Goal: Task Accomplishment & Management: Use online tool/utility

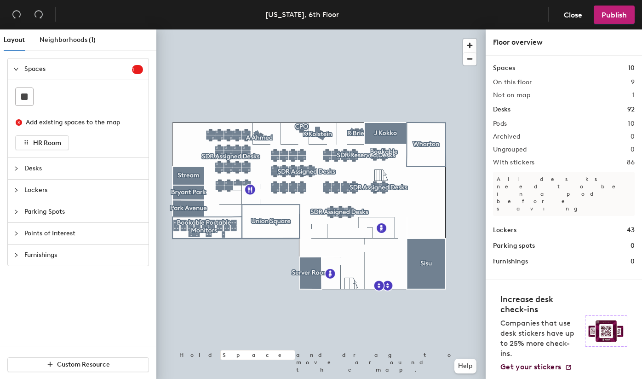
click at [15, 166] on icon "collapsed" at bounding box center [16, 169] width 6 height 6
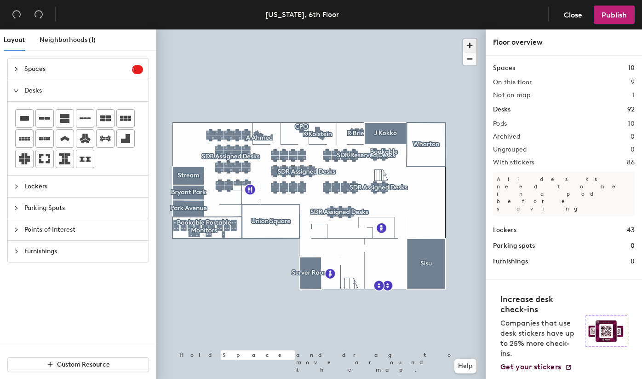
click at [467, 45] on span "button" at bounding box center [469, 45] width 13 height 13
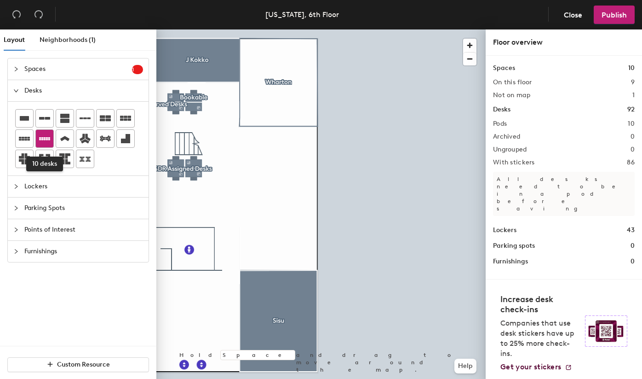
click at [40, 140] on icon at bounding box center [44, 138] width 11 height 3
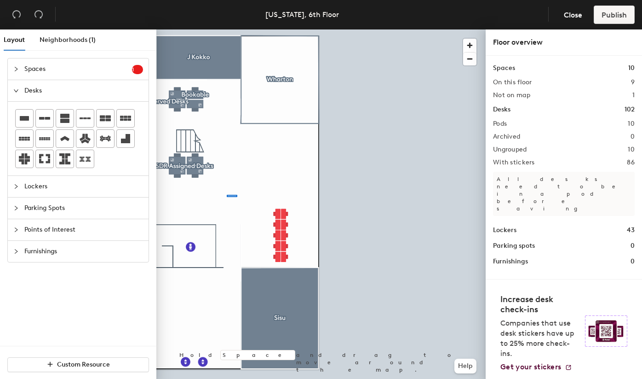
click at [227, 29] on div at bounding box center [320, 29] width 329 height 0
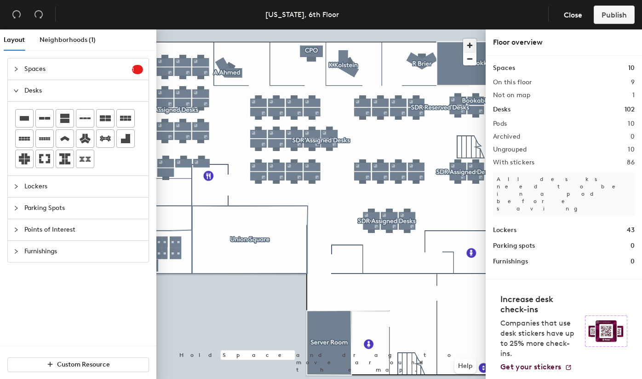
click at [468, 47] on span "button" at bounding box center [469, 45] width 13 height 13
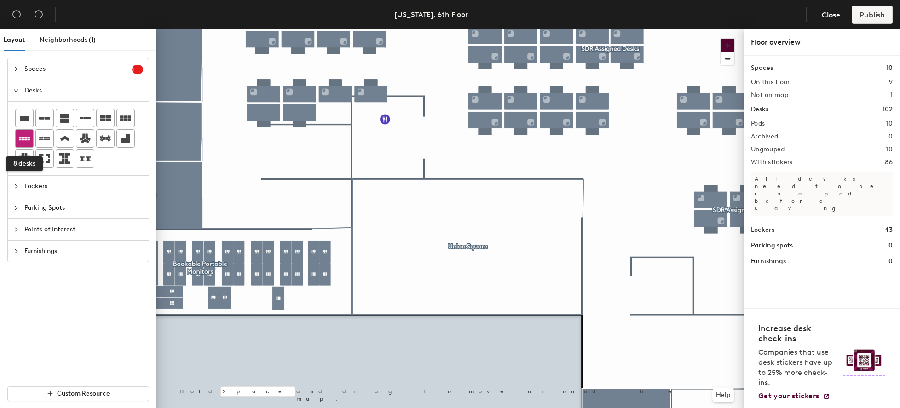
click at [24, 138] on icon at bounding box center [24, 138] width 11 height 11
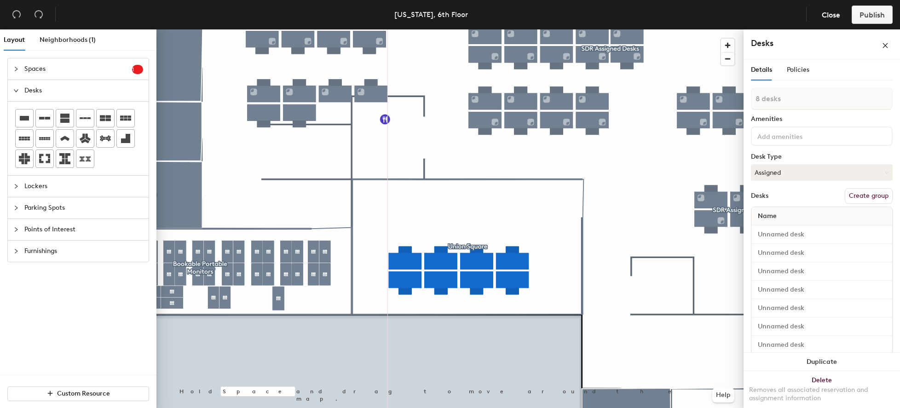
type input "1 desk"
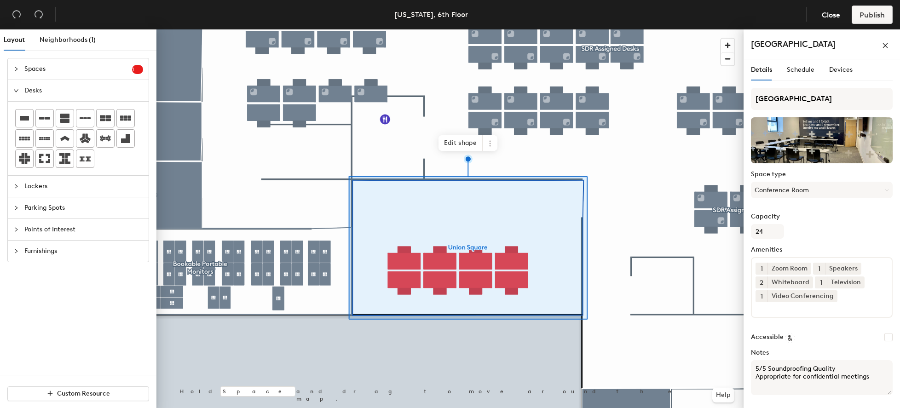
click at [509, 29] on div at bounding box center [449, 29] width 587 height 0
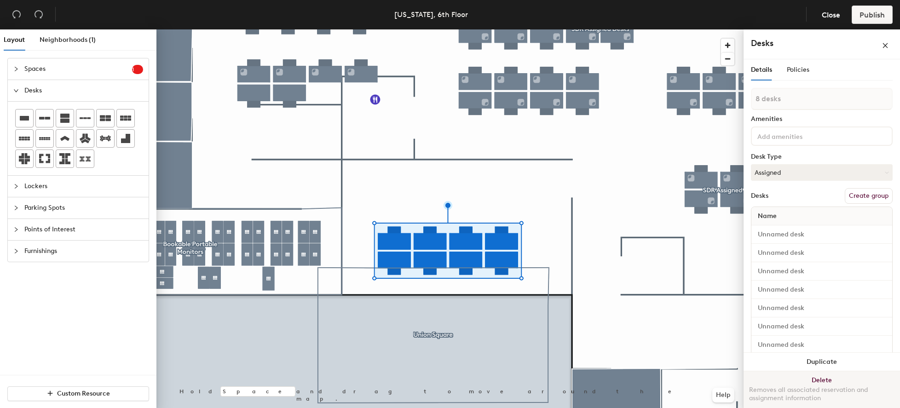
click at [642, 378] on button "Delete Removes all associated reservation and assignment information" at bounding box center [822, 391] width 156 height 40
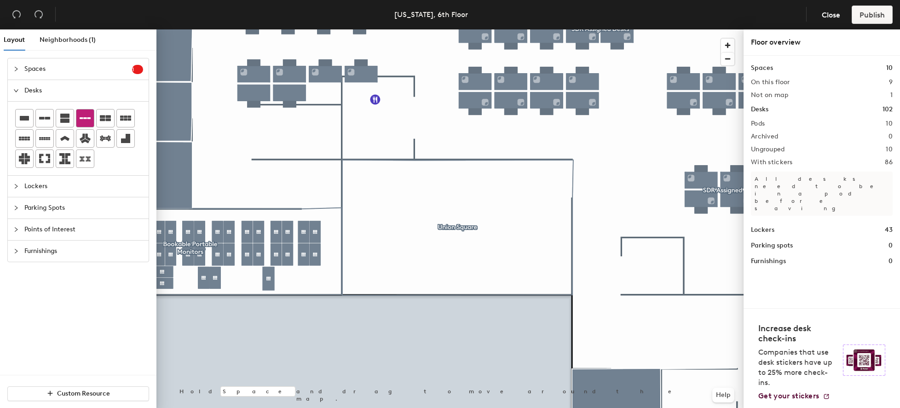
click at [90, 120] on icon at bounding box center [85, 118] width 11 height 11
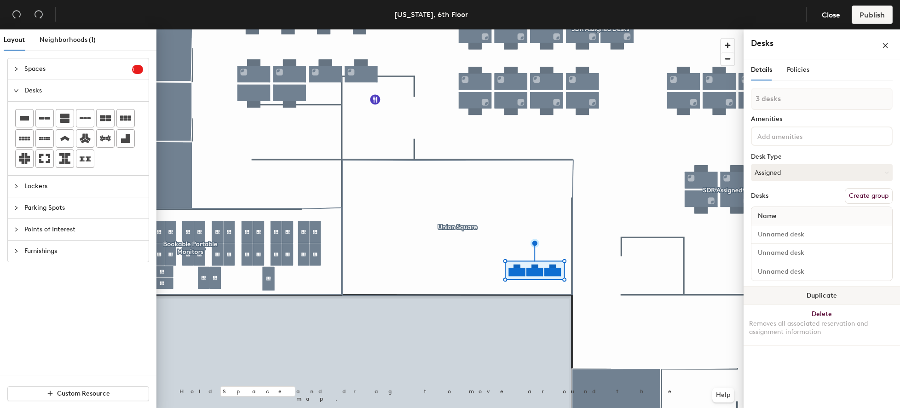
click at [642, 297] on button "Duplicate" at bounding box center [822, 296] width 156 height 18
type input "1 desk"
click at [642, 297] on button "Duplicate" at bounding box center [822, 296] width 156 height 18
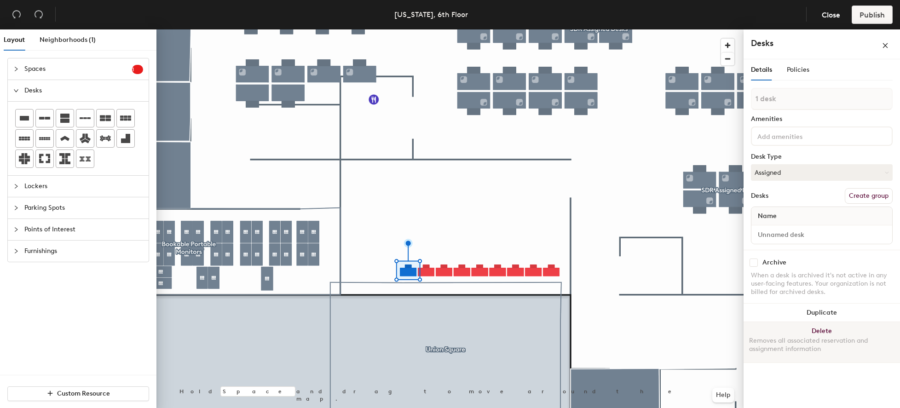
click at [642, 330] on button "Delete Removes all associated reservation and assignment information" at bounding box center [822, 342] width 156 height 40
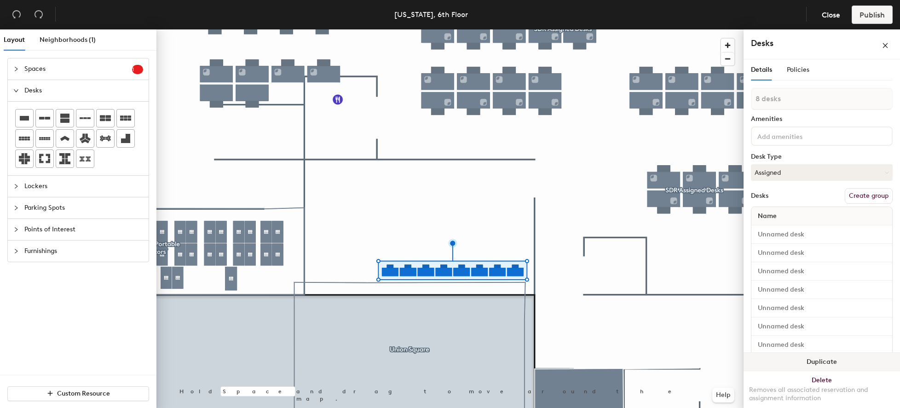
click at [642, 357] on button "Duplicate" at bounding box center [822, 362] width 156 height 18
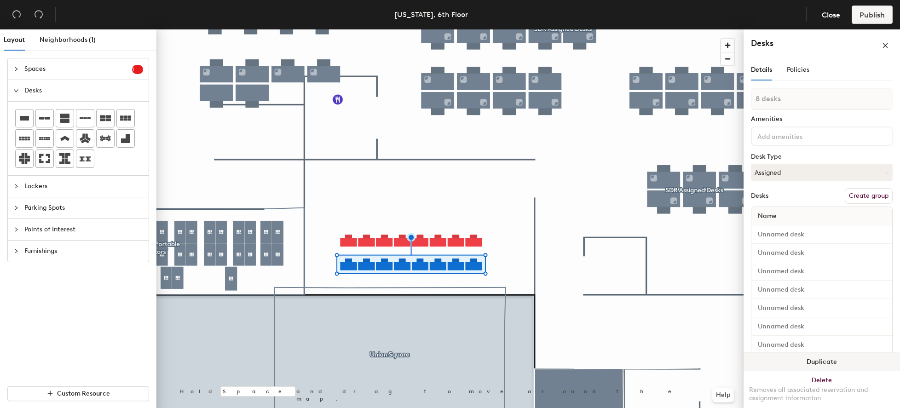
click at [642, 357] on button "Duplicate" at bounding box center [822, 362] width 156 height 18
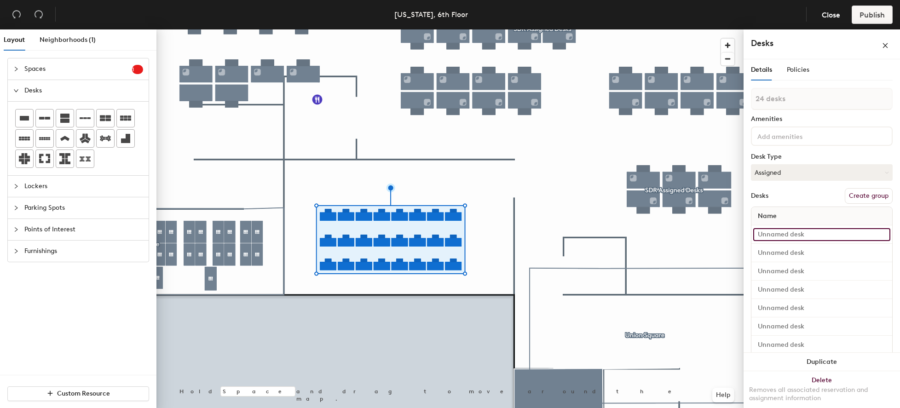
click at [642, 231] on input at bounding box center [821, 234] width 137 height 13
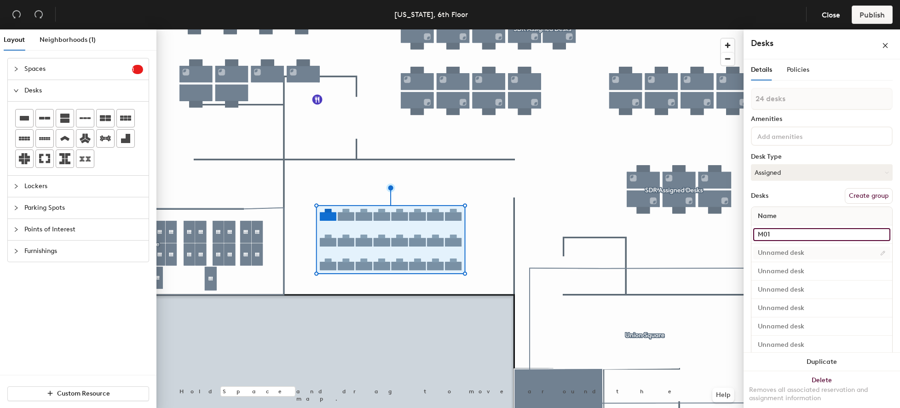
type input "M01"
click at [642, 253] on input at bounding box center [821, 253] width 137 height 13
type input "M02"
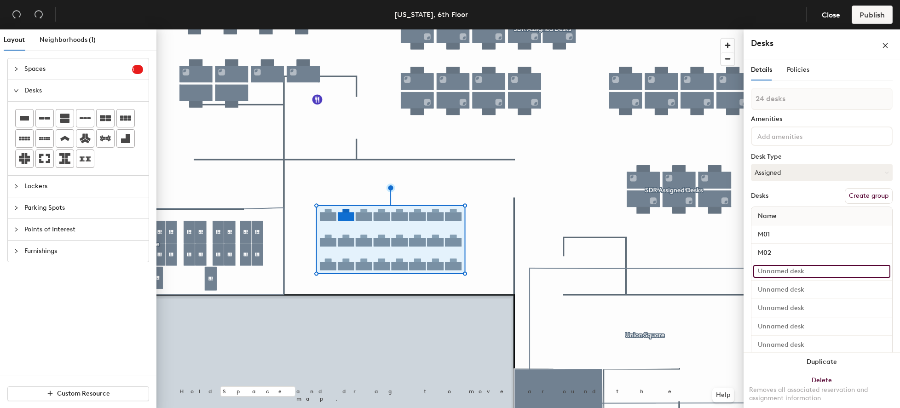
click at [642, 270] on input at bounding box center [821, 271] width 137 height 13
type input "M03"
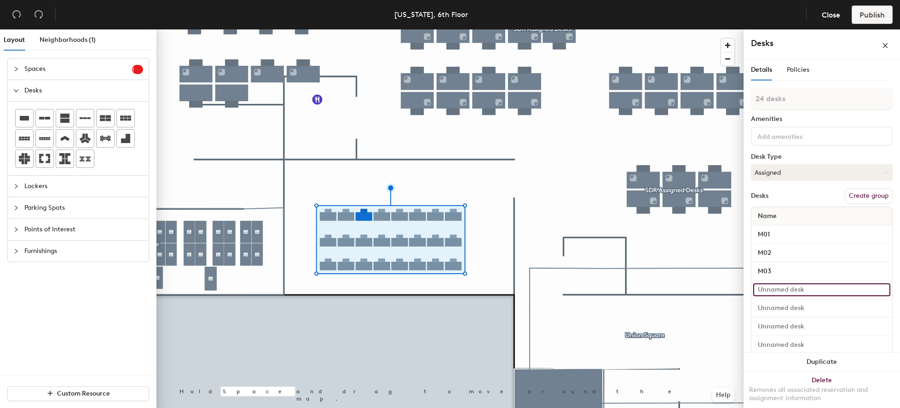
click at [642, 288] on input at bounding box center [821, 289] width 137 height 13
type input "M04"
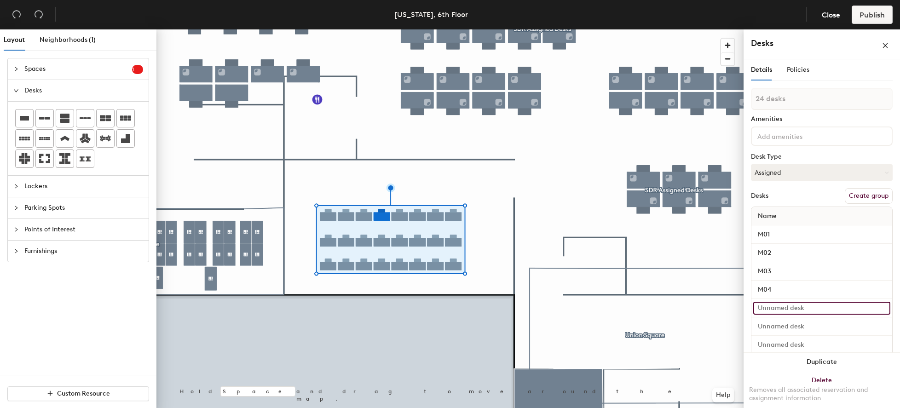
click at [642, 304] on input at bounding box center [821, 308] width 137 height 13
type input "M05"
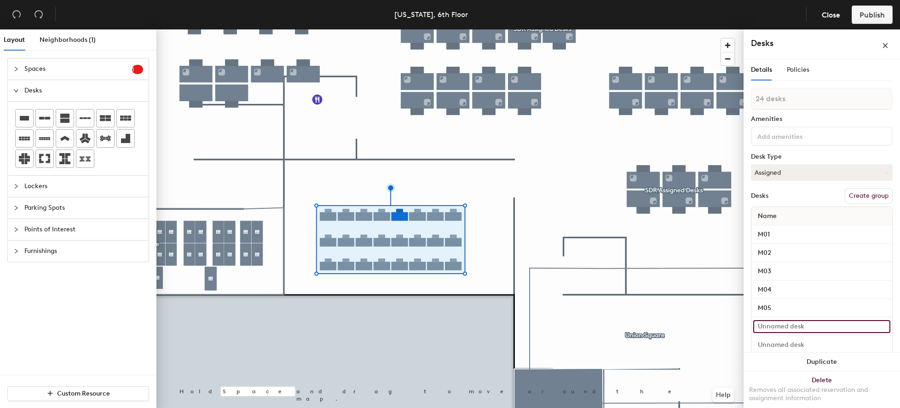
click at [642, 325] on input at bounding box center [821, 326] width 137 height 13
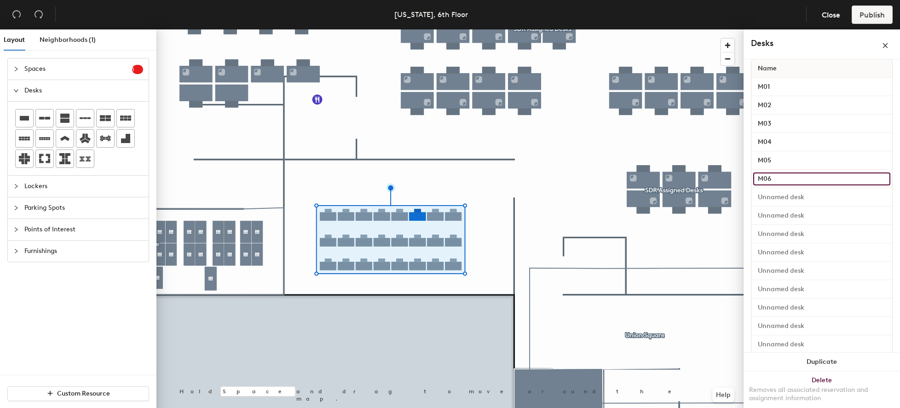
scroll to position [150, 0]
type input "M06"
click at [642, 197] on input at bounding box center [821, 195] width 137 height 13
type input "M07"
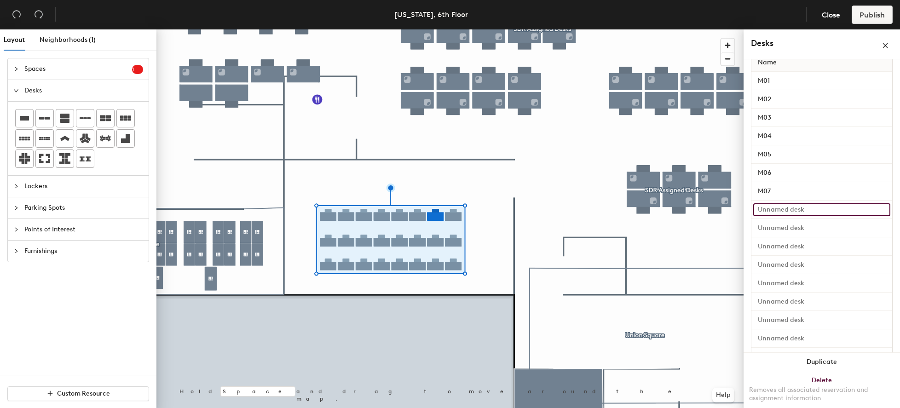
click at [642, 212] on input at bounding box center [821, 209] width 137 height 13
type input "M08"
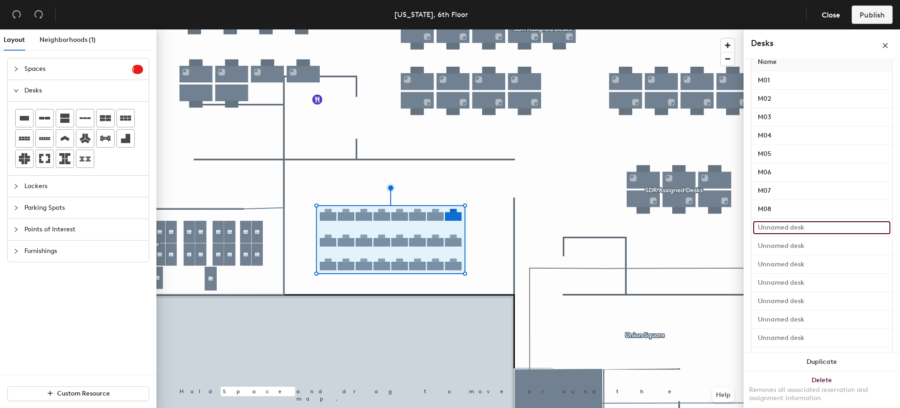
click at [642, 225] on input at bounding box center [821, 227] width 137 height 13
type input "M09"
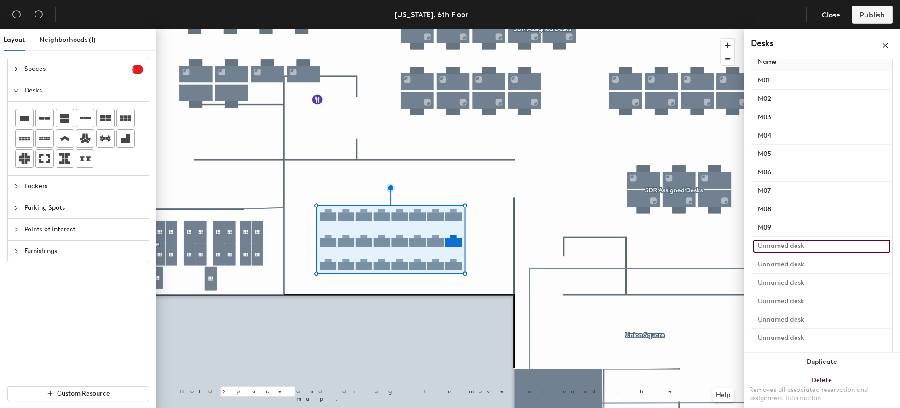
click at [642, 243] on input at bounding box center [821, 246] width 137 height 13
type input "M10"
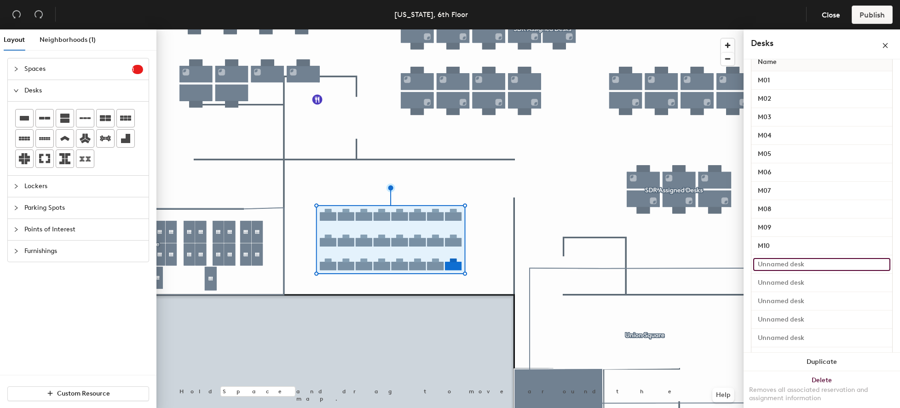
click at [642, 263] on input at bounding box center [821, 264] width 137 height 13
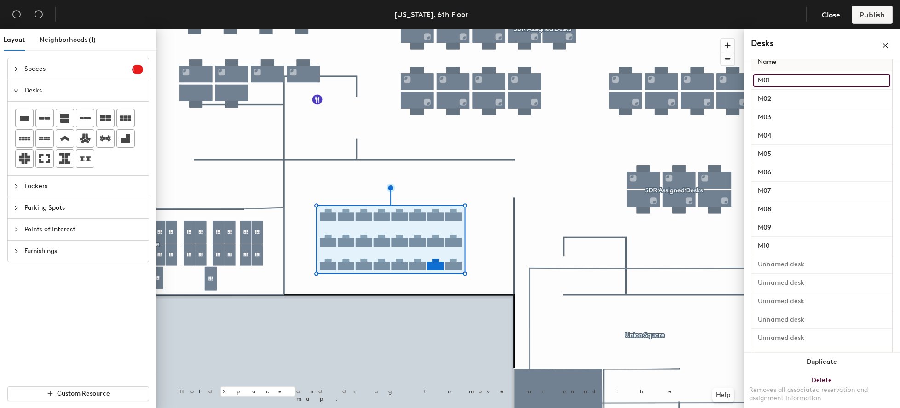
click at [642, 81] on input "M01" at bounding box center [821, 80] width 137 height 13
type input "N01"
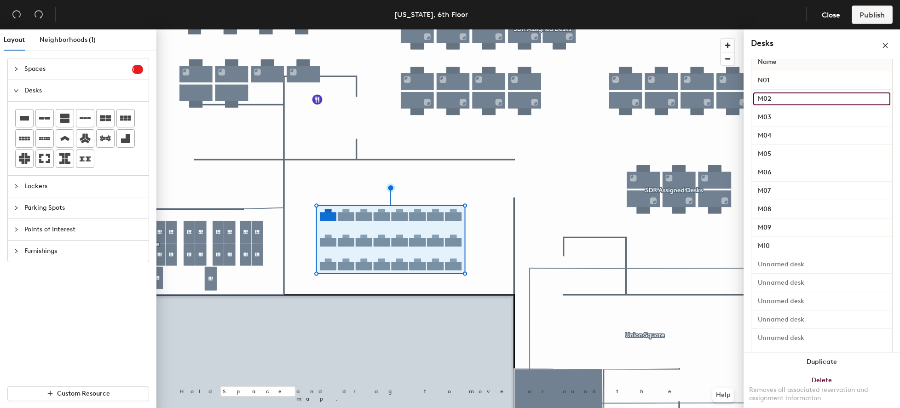
click at [642, 96] on input "M02" at bounding box center [821, 98] width 137 height 13
click at [642, 99] on input "M02" at bounding box center [821, 98] width 137 height 13
type input "N02"
click at [642, 117] on input "M03" at bounding box center [821, 117] width 137 height 13
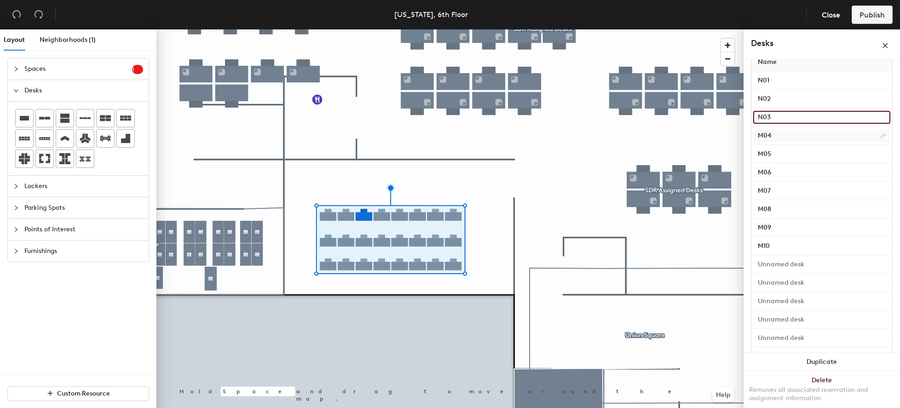
type input "N03"
click at [642, 136] on input "M04" at bounding box center [821, 135] width 137 height 13
type input "N04"
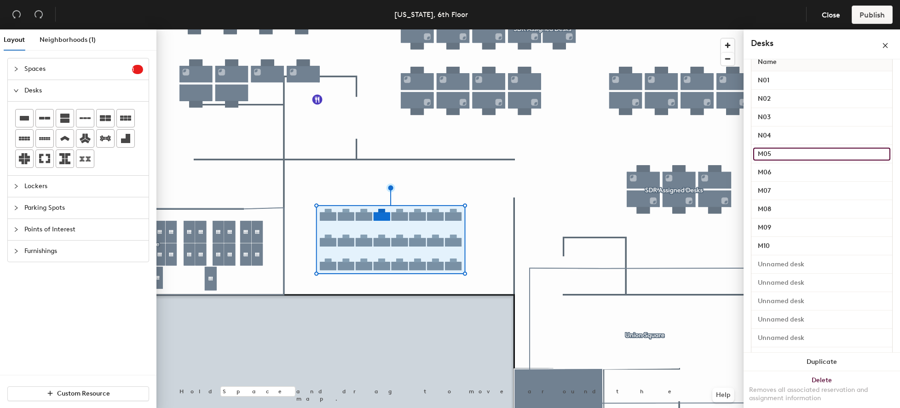
click at [642, 156] on input "M05" at bounding box center [821, 154] width 137 height 13
click at [642, 153] on input "M05" at bounding box center [821, 154] width 137 height 13
type input "N05"
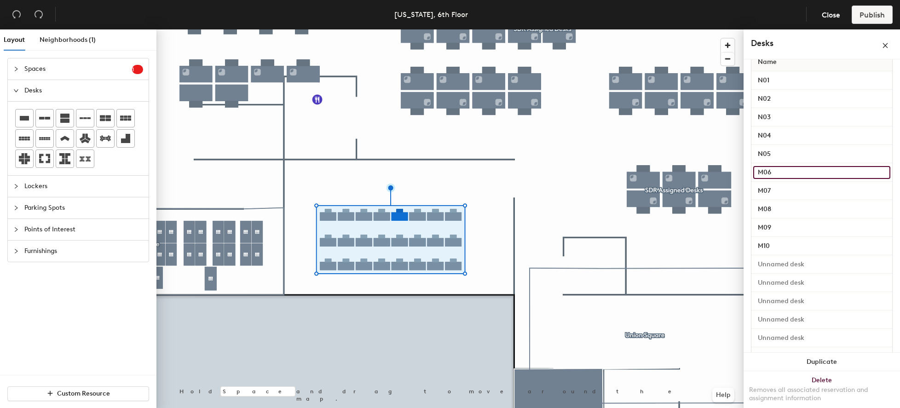
click at [642, 173] on input "M06" at bounding box center [821, 172] width 137 height 13
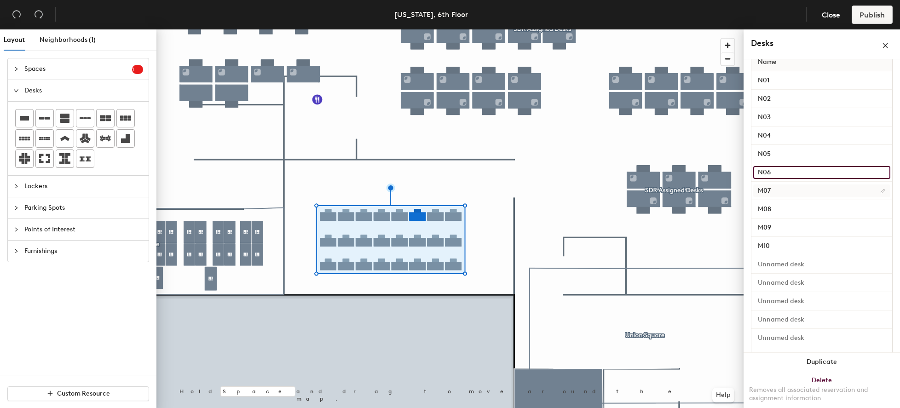
scroll to position [154, 0]
type input "N06"
click at [642, 191] on input "M07" at bounding box center [821, 191] width 137 height 13
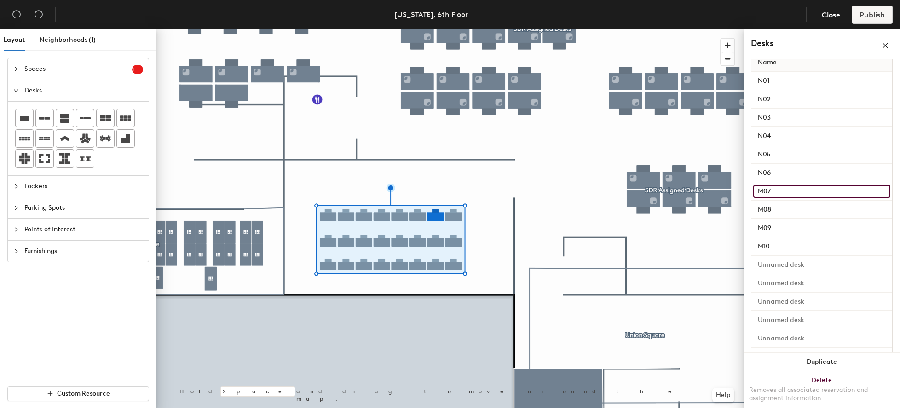
click at [642, 191] on input "M07" at bounding box center [821, 191] width 137 height 13
click at [642, 190] on input "M07" at bounding box center [821, 191] width 137 height 13
type input "N07"
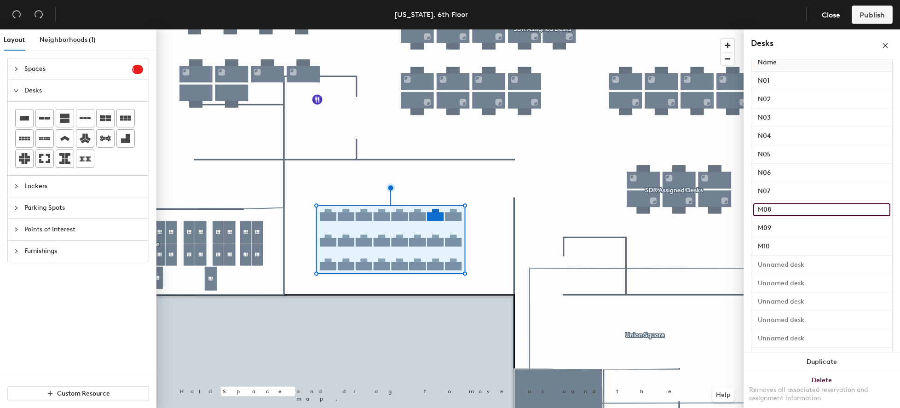
click at [642, 210] on input "M08" at bounding box center [821, 209] width 137 height 13
type input "N08"
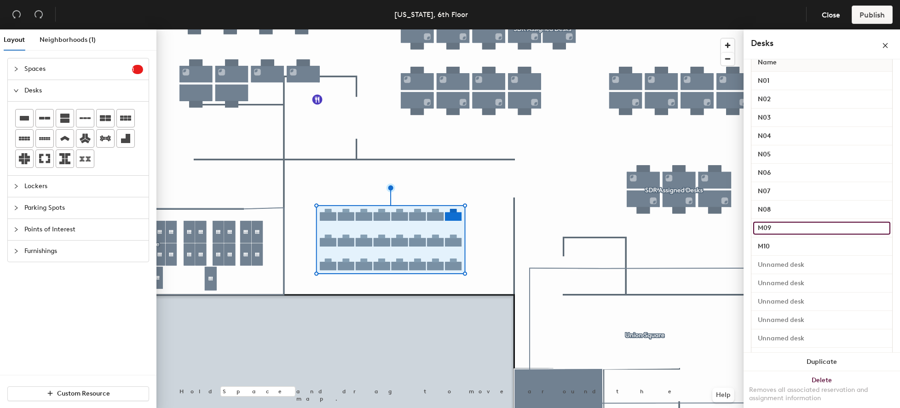
click at [642, 231] on input "M09" at bounding box center [821, 228] width 137 height 13
click at [642, 228] on input "M09" at bounding box center [821, 228] width 137 height 13
type input "N09"
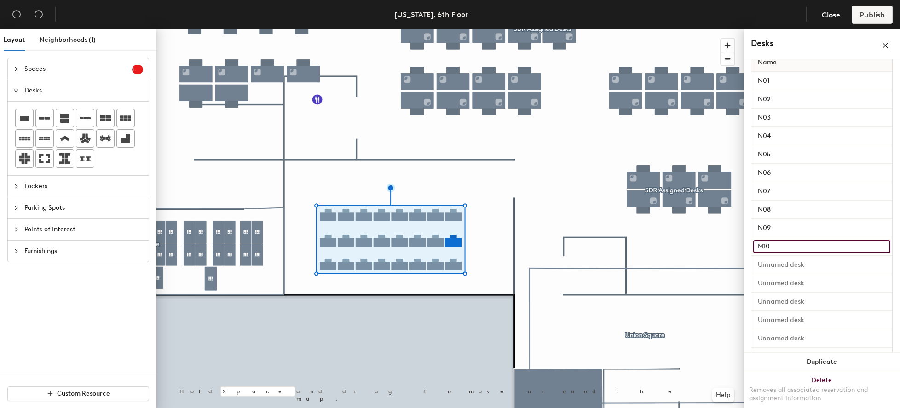
click at [642, 247] on input "M10" at bounding box center [821, 246] width 137 height 13
click at [642, 246] on input "M10" at bounding box center [821, 246] width 137 height 13
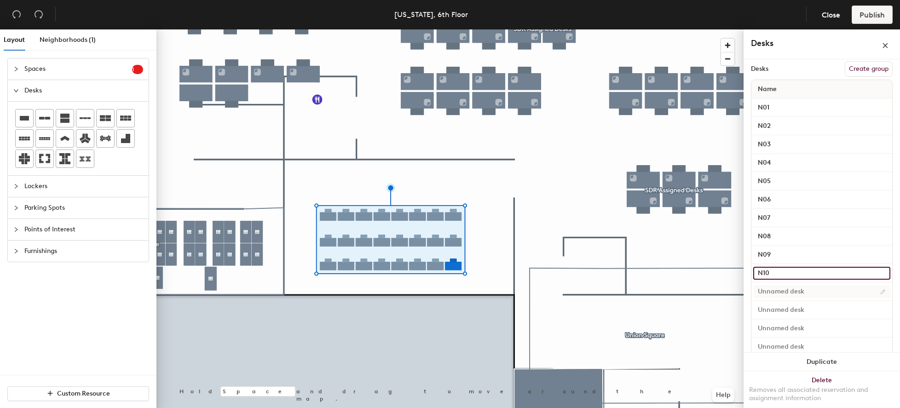
scroll to position [127, 0]
type input "N10"
click at [642, 288] on input at bounding box center [821, 292] width 137 height 13
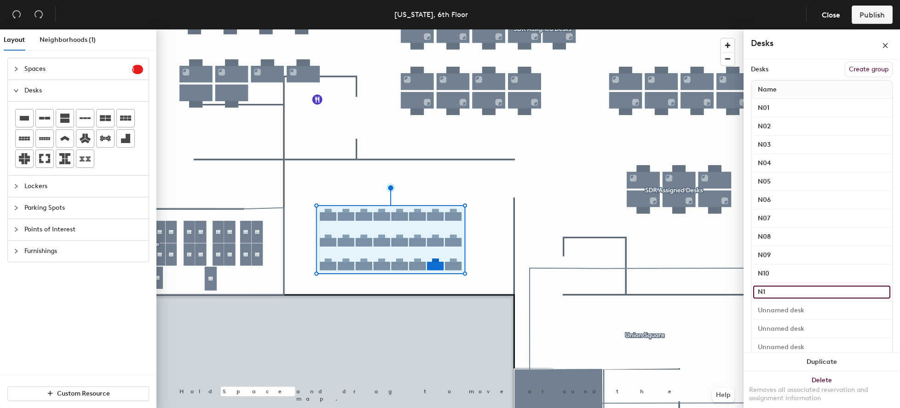
type input "N11"
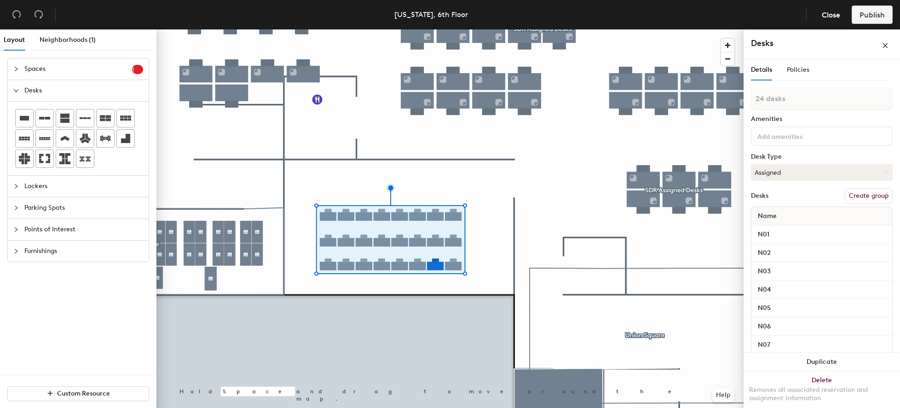
scroll to position [127, 0]
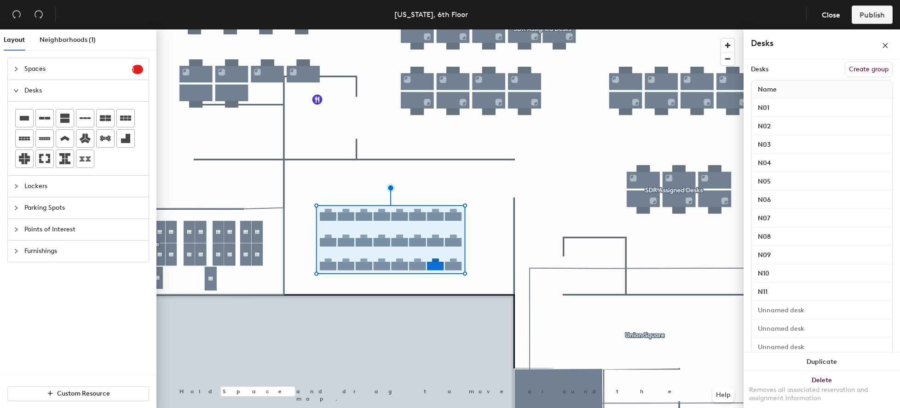
type input "N11"
type input "N12"
type input "N13"
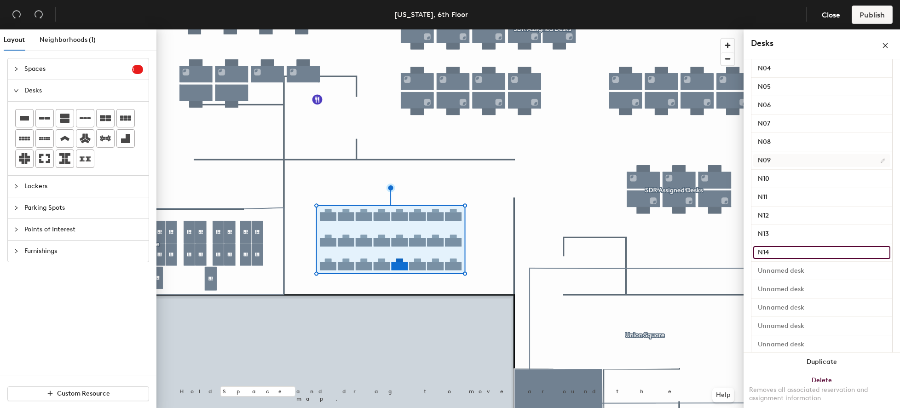
scroll to position [230, 0]
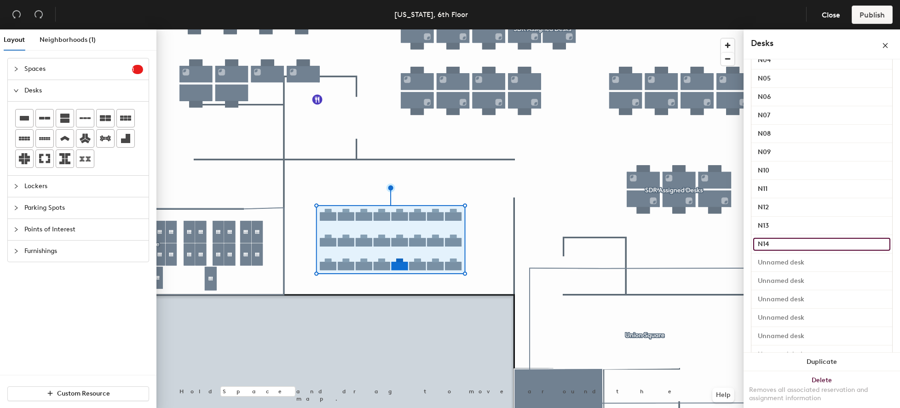
type input "N14"
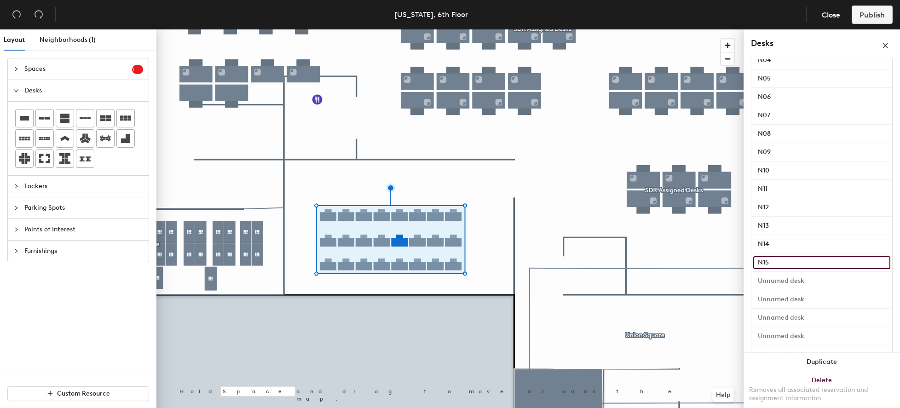
type input "N15"
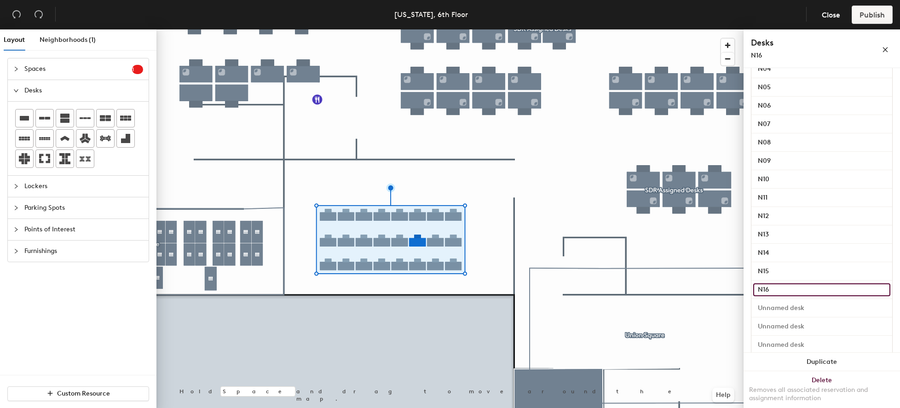
type input "N16"
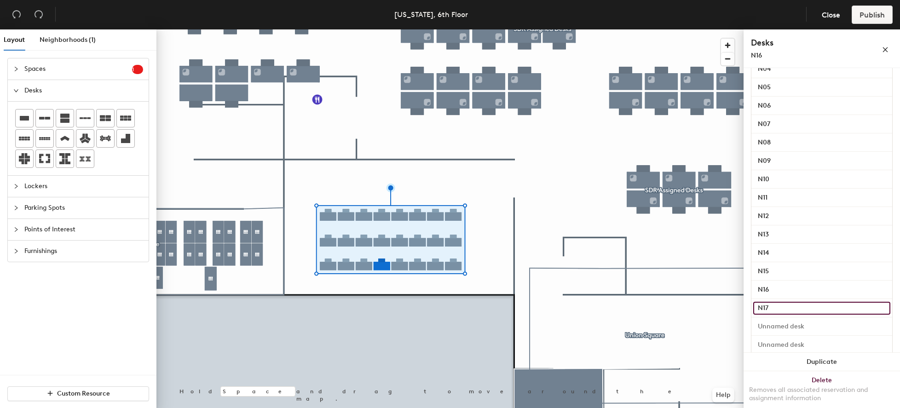
type input "N17"
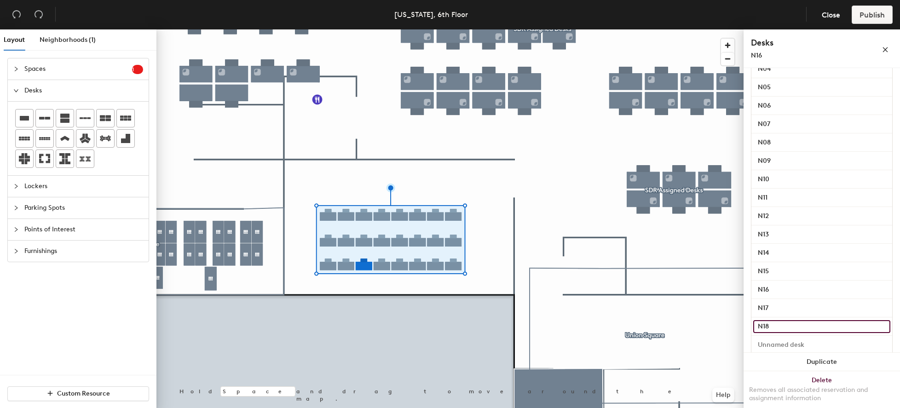
type input "N18"
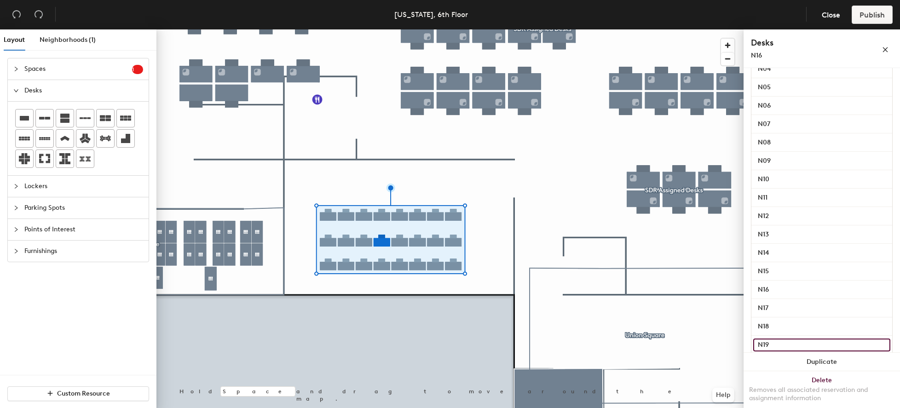
type input "N19"
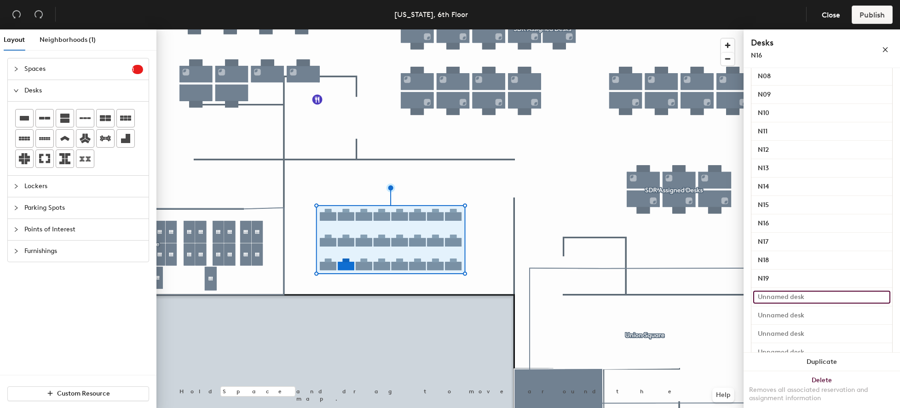
scroll to position [336, 0]
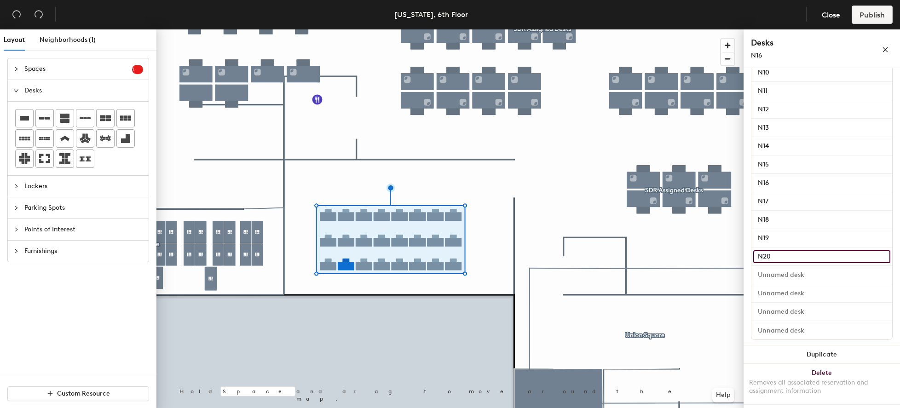
type input "N20"
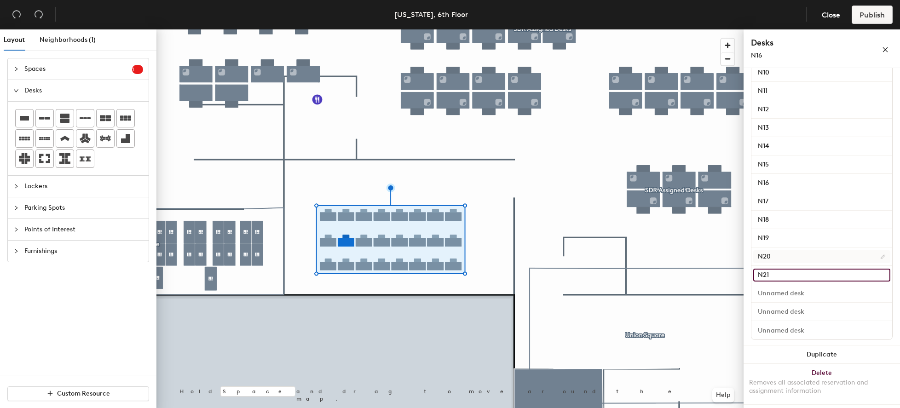
type input "N21"
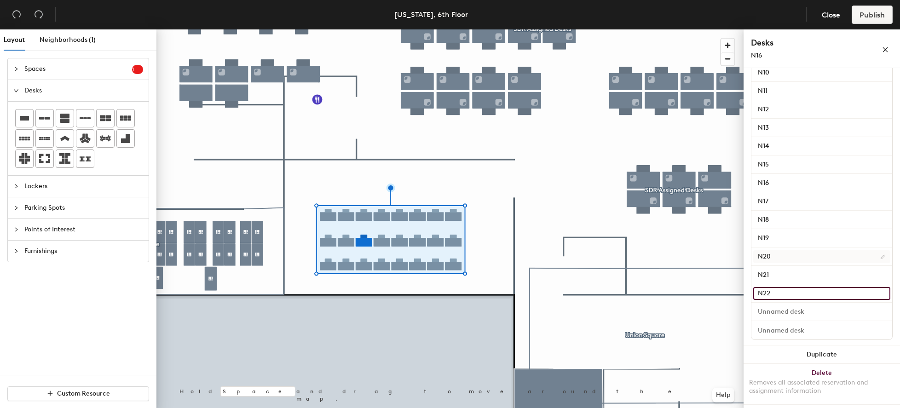
type input "N22"
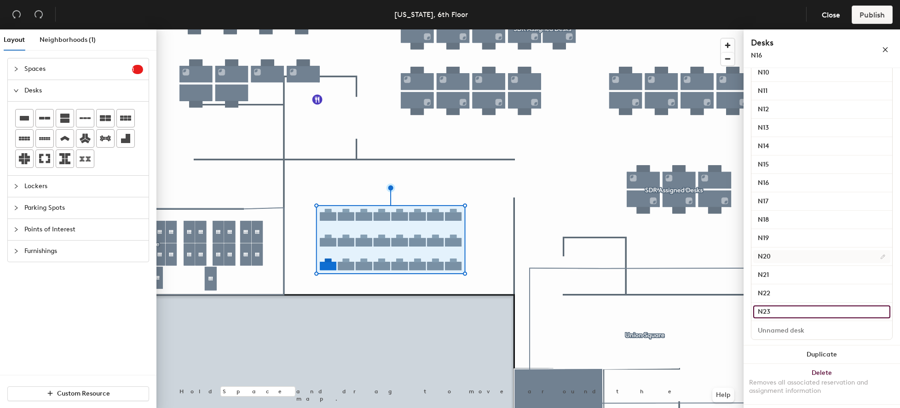
type input "N23"
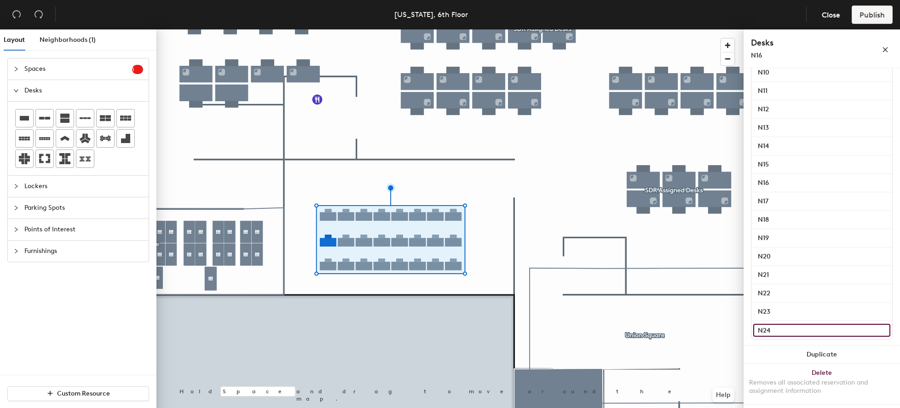
type input "N24"
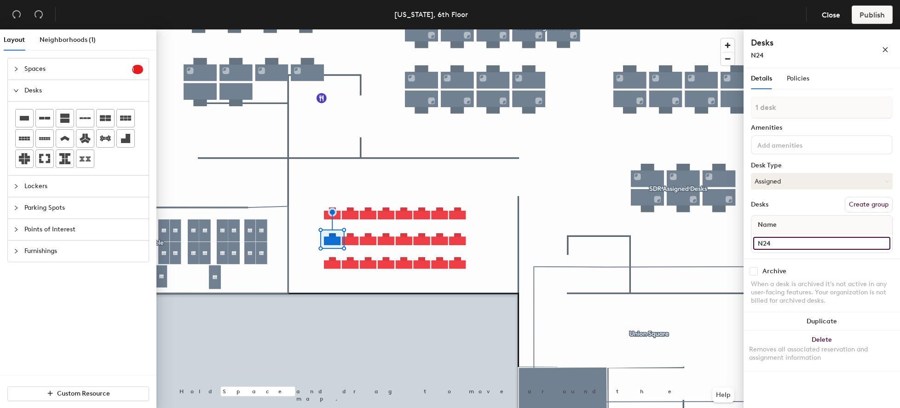
click at [773, 245] on input "N24" at bounding box center [821, 243] width 137 height 13
click at [776, 243] on input "N24" at bounding box center [821, 243] width 137 height 13
type input "N09"
click at [775, 241] on input "N21" at bounding box center [821, 243] width 137 height 13
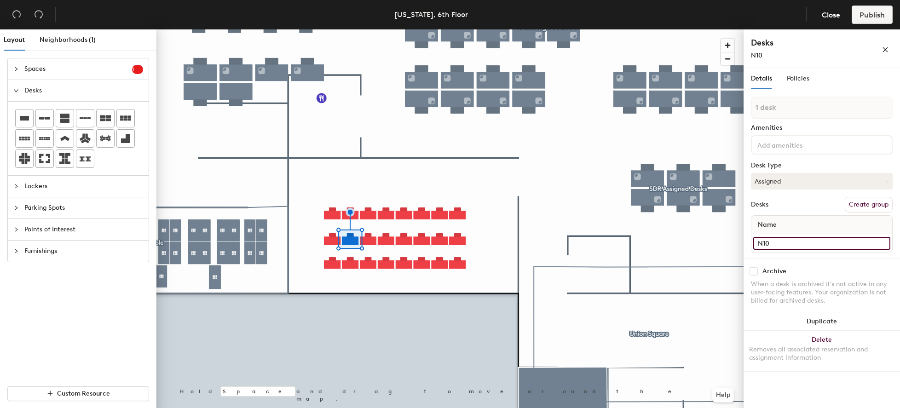
type input "N10"
click at [777, 241] on input "N22" at bounding box center [821, 243] width 137 height 13
type input "N11"
click at [778, 242] on input "N19" at bounding box center [821, 243] width 137 height 13
type input "N13"
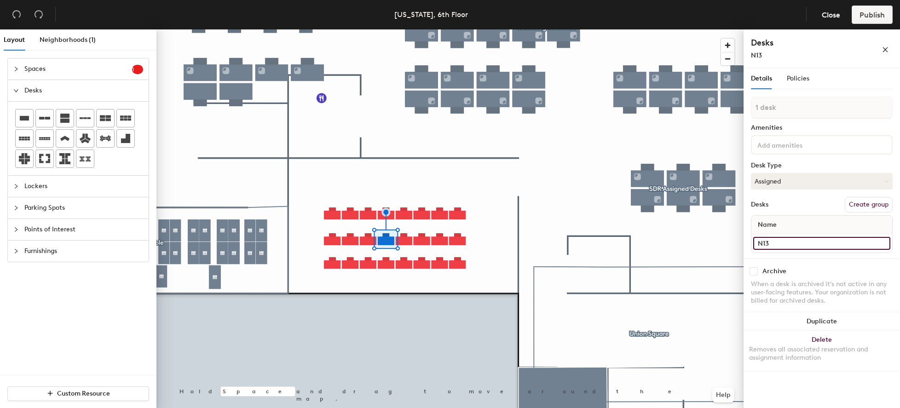
click at [774, 246] on input "N13" at bounding box center [821, 243] width 137 height 13
type input "N12"
click at [780, 243] on input "N15" at bounding box center [821, 243] width 137 height 13
type input "N13"
click at [802, 246] on input "N16" at bounding box center [821, 243] width 137 height 13
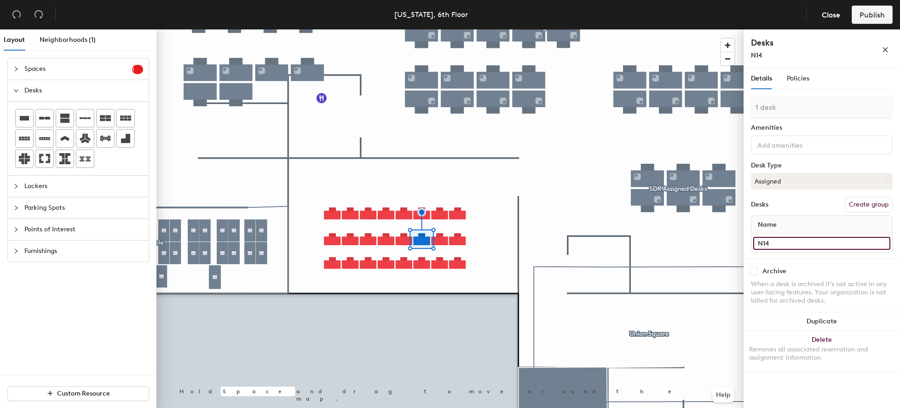
type input "N14"
click at [776, 244] on input "N13" at bounding box center [821, 243] width 137 height 13
type input "N15"
click at [779, 244] on input "N09" at bounding box center [821, 243] width 137 height 13
type input "N16"
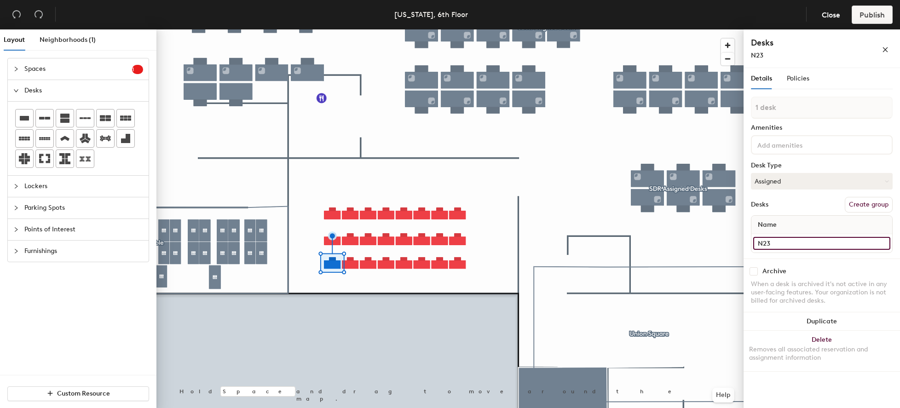
click at [778, 242] on input "N23" at bounding box center [821, 243] width 137 height 13
type input "N17"
click at [825, 248] on input "N20" at bounding box center [821, 243] width 137 height 13
type input "N18"
click at [790, 243] on input "N18" at bounding box center [821, 243] width 137 height 13
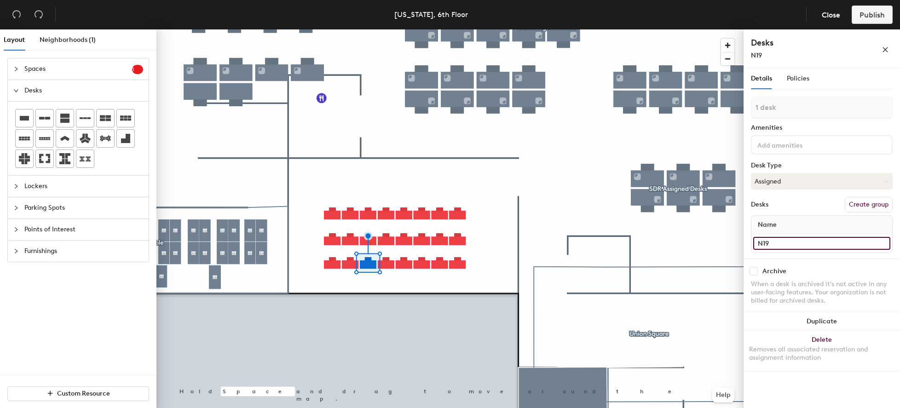
type input "N19"
click at [783, 244] on input "N17" at bounding box center [821, 243] width 137 height 13
type input "N20"
click at [787, 242] on input "N14" at bounding box center [821, 243] width 137 height 13
type input "N21"
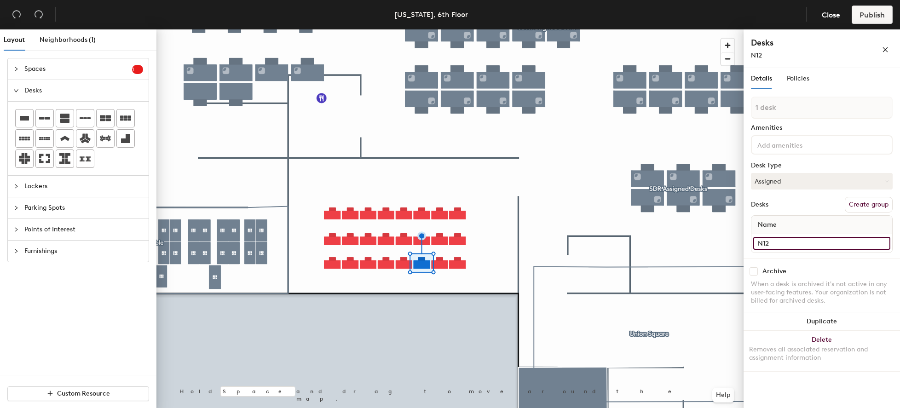
click at [784, 247] on input "N12" at bounding box center [821, 243] width 137 height 13
type input "N22"
click at [790, 248] on input "N11" at bounding box center [821, 243] width 137 height 13
type input "N23"
click at [806, 244] on input "N10" at bounding box center [821, 243] width 137 height 13
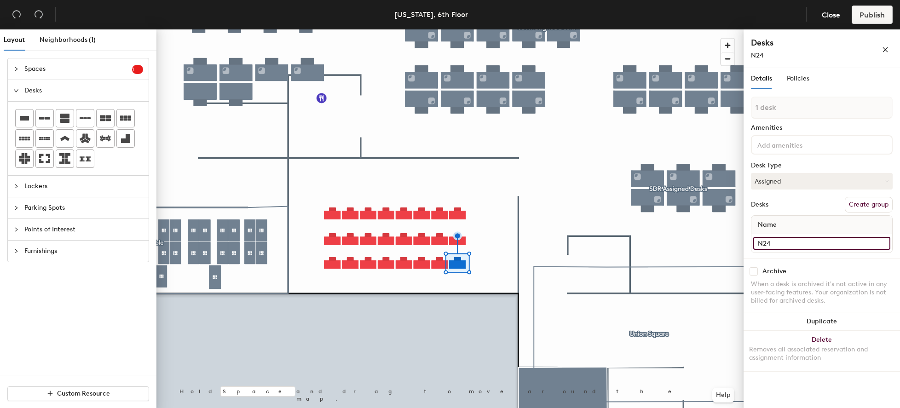
type input "N24"
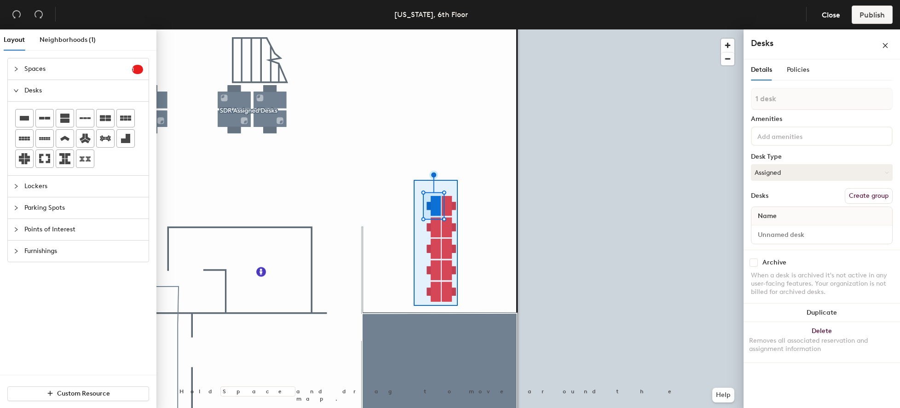
type input "10 desks"
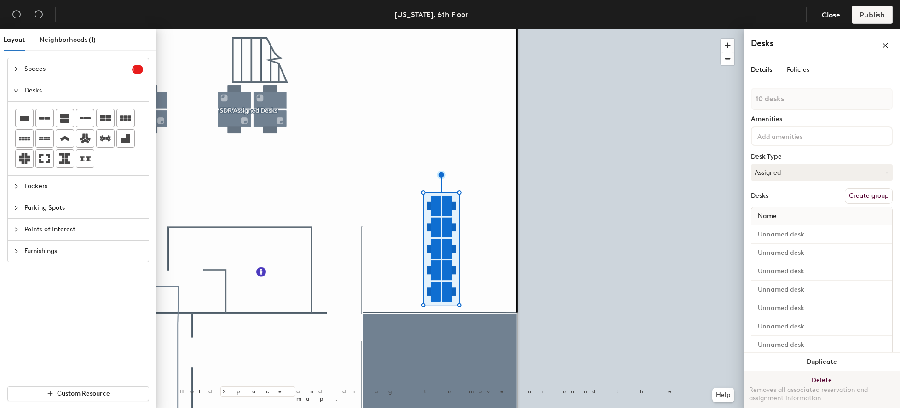
click at [830, 376] on button "Delete Removes all associated reservation and assignment information" at bounding box center [822, 391] width 156 height 40
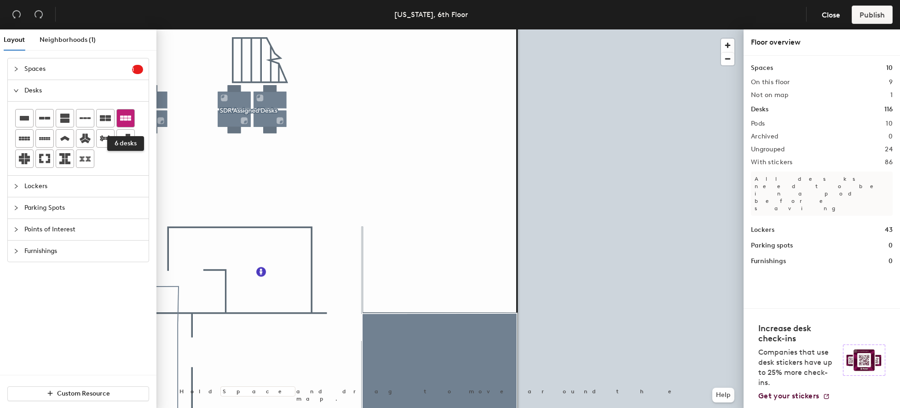
click at [128, 120] on icon at bounding box center [125, 117] width 11 height 5
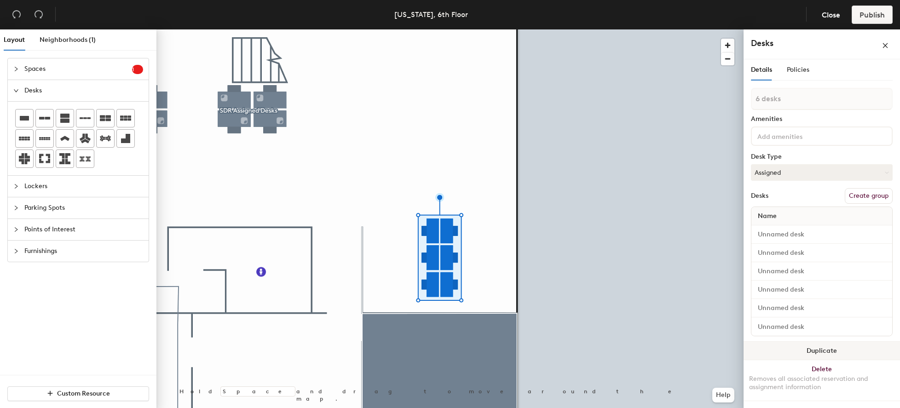
click at [833, 349] on button "Duplicate" at bounding box center [822, 351] width 156 height 18
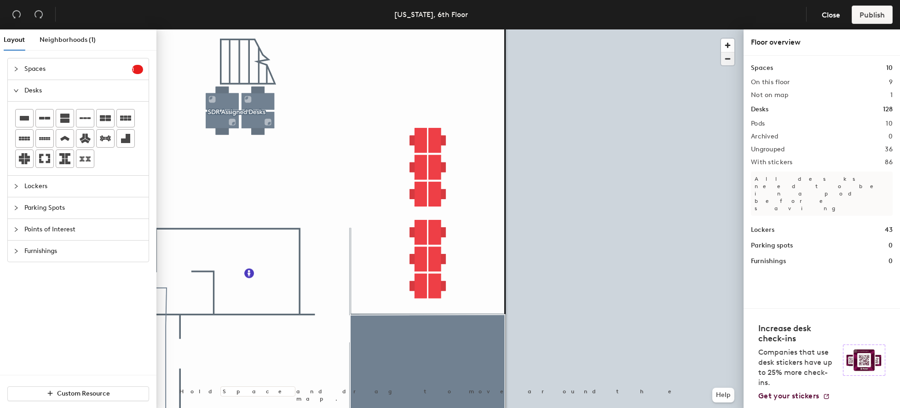
click at [731, 59] on span "button" at bounding box center [727, 58] width 13 height 13
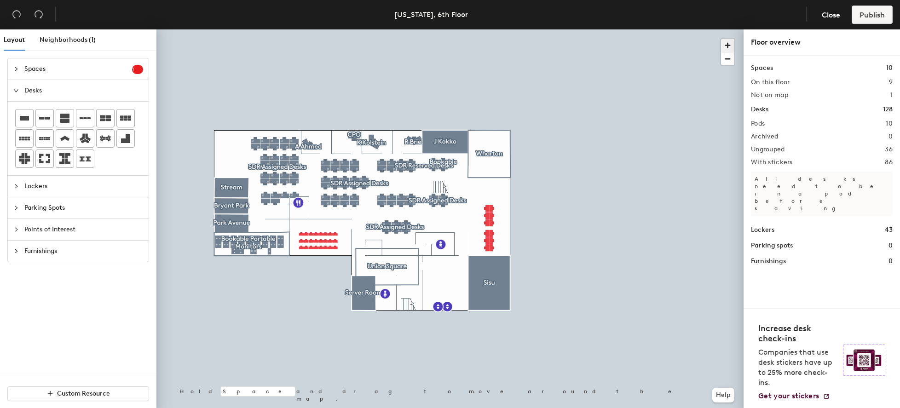
click at [725, 46] on span "button" at bounding box center [727, 45] width 13 height 13
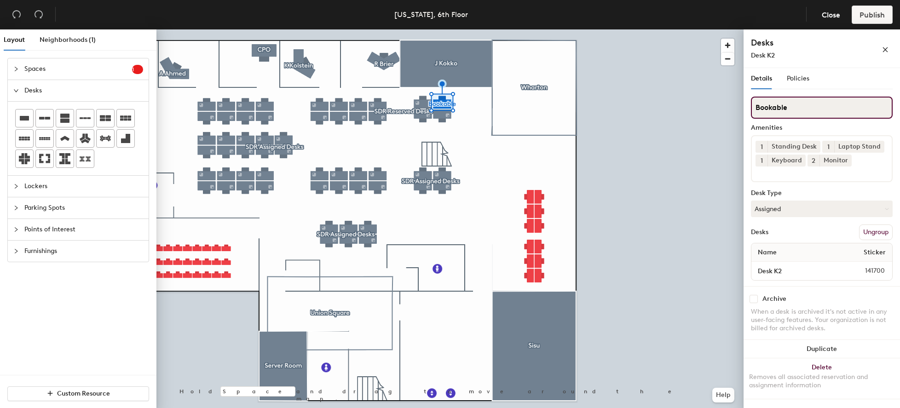
click at [793, 112] on input "Bookable" at bounding box center [822, 108] width 142 height 22
click at [796, 102] on input "Bookable" at bounding box center [822, 108] width 142 height 22
click at [802, 76] on span "Policies" at bounding box center [798, 79] width 23 height 8
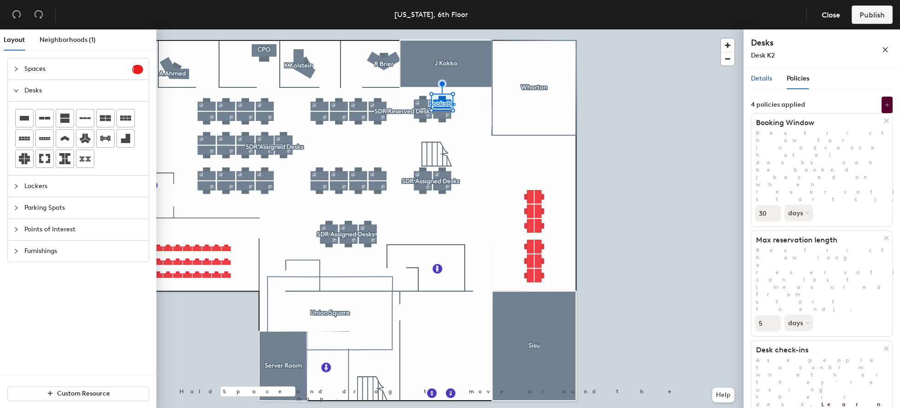
click at [765, 79] on span "Details" at bounding box center [761, 79] width 21 height 8
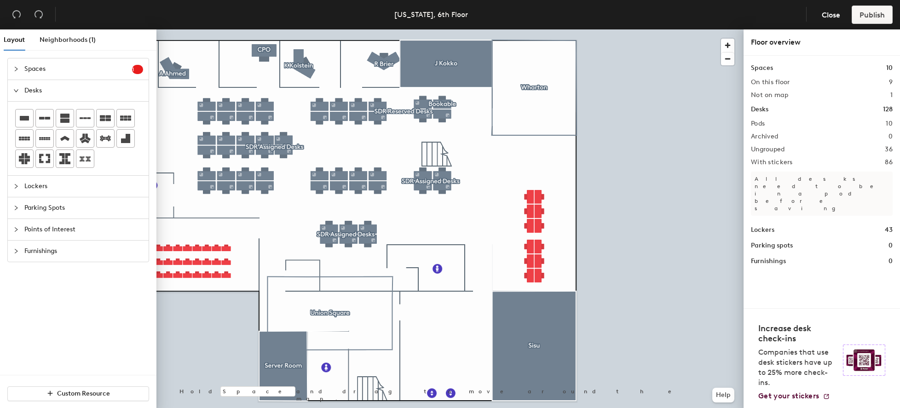
click at [381, 29] on div at bounding box center [449, 29] width 587 height 0
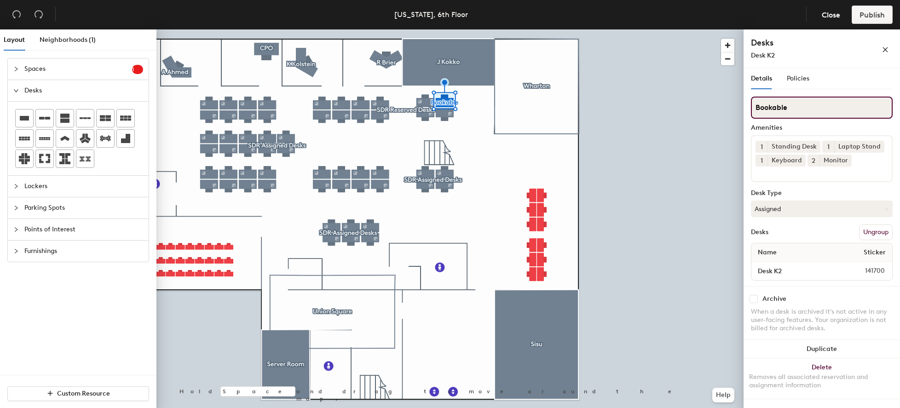
click at [710, 107] on div "Layout Neighborhoods (1) Spaces 1 Add existing spaces to the map HR Room Desks …" at bounding box center [450, 220] width 900 height 382
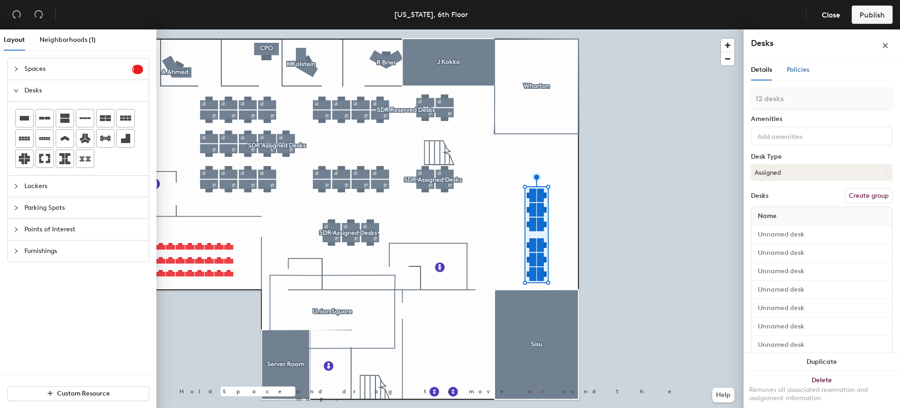
click at [796, 71] on span "Policies" at bounding box center [798, 70] width 23 height 8
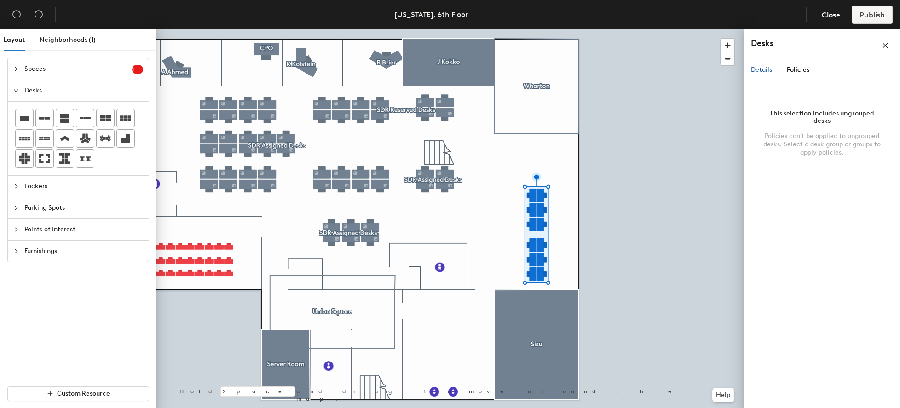
click at [763, 72] on span "Details" at bounding box center [761, 70] width 21 height 8
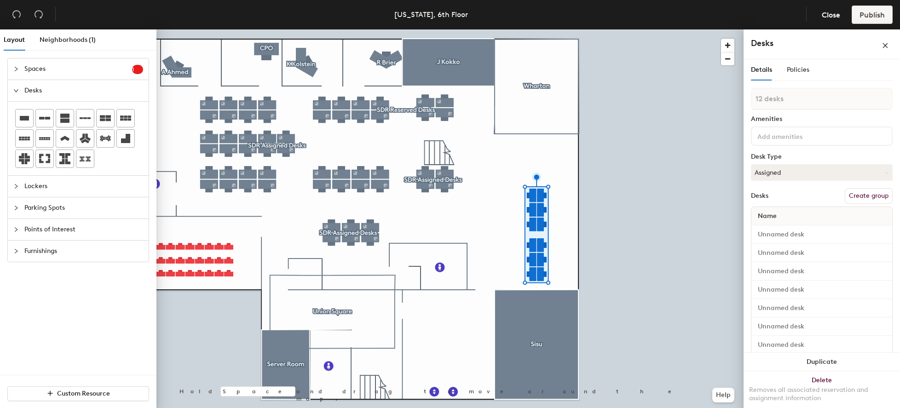
click at [859, 190] on button "Create group" at bounding box center [869, 196] width 48 height 16
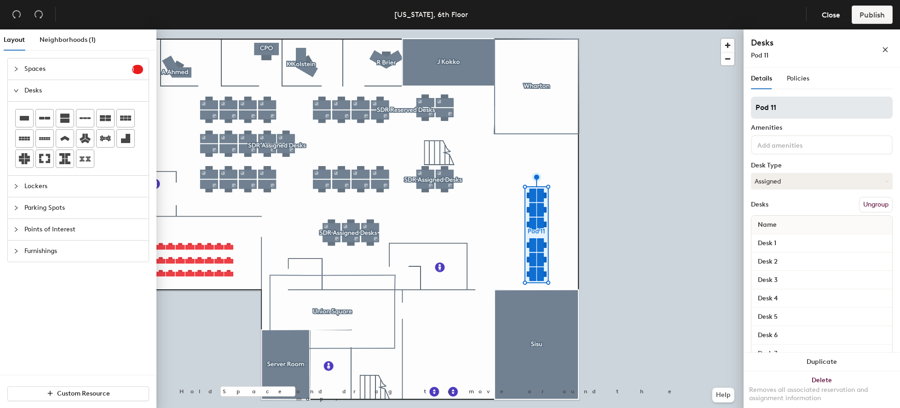
click at [813, 109] on input "Pod 11" at bounding box center [822, 108] width 142 height 22
type input "SDR Assigned Desks"
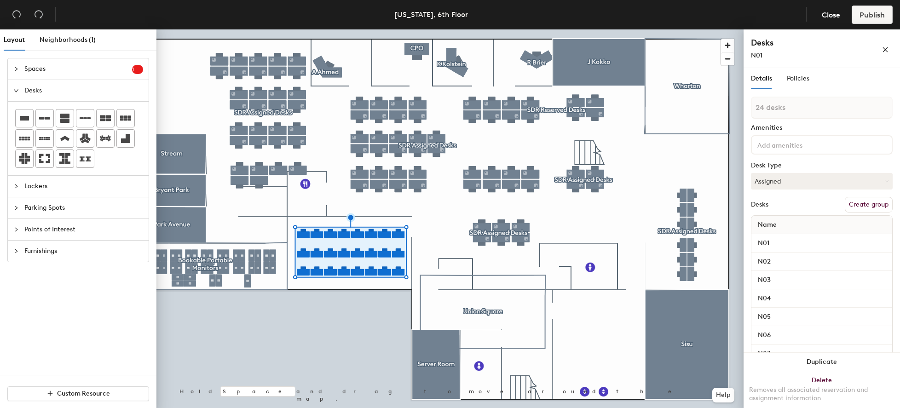
click at [855, 205] on button "Create group" at bounding box center [869, 205] width 48 height 16
drag, startPoint x: 780, startPoint y: 106, endPoint x: 748, endPoint y: 104, distance: 31.8
click at [748, 104] on div "Details Policies Pod 12 Amenities Desk Type Assigned Desks Ungroup Name N01 N02…" at bounding box center [822, 240] width 156 height 344
type input "SDR Assigned Desks"
click at [792, 80] on span "Policies" at bounding box center [798, 79] width 23 height 8
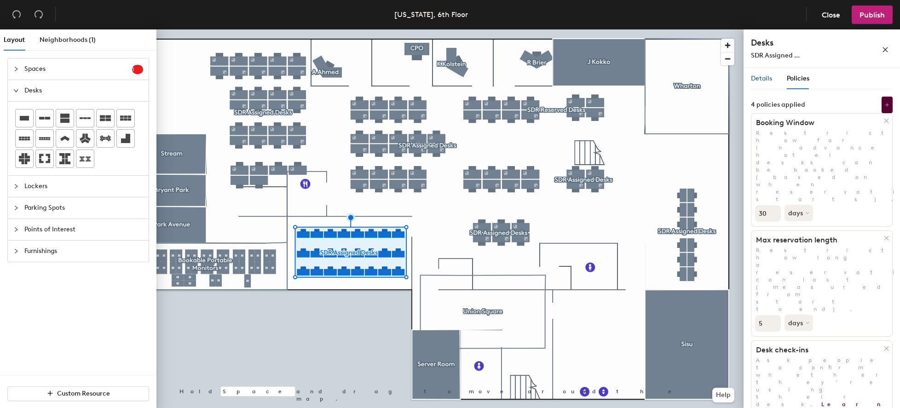
click at [762, 81] on span "Details" at bounding box center [761, 79] width 21 height 8
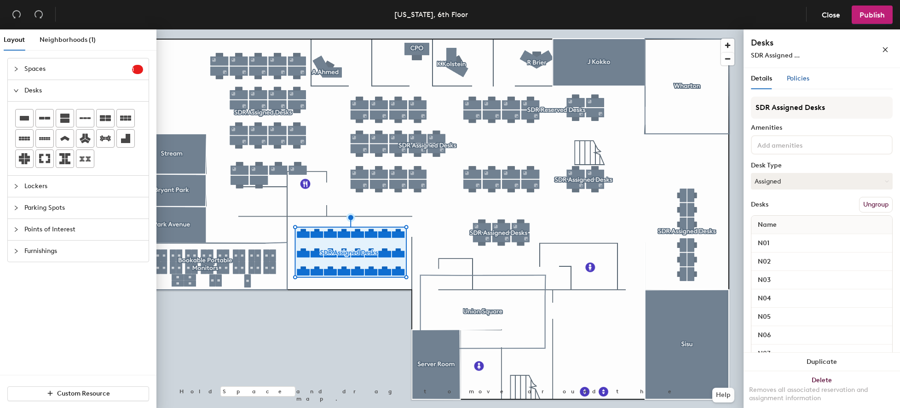
click at [794, 81] on span "Policies" at bounding box center [798, 79] width 23 height 8
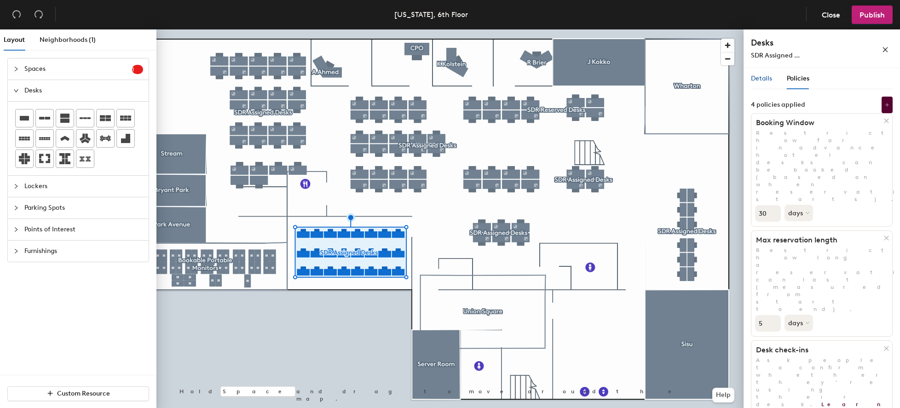
click at [769, 80] on span "Details" at bounding box center [761, 79] width 21 height 8
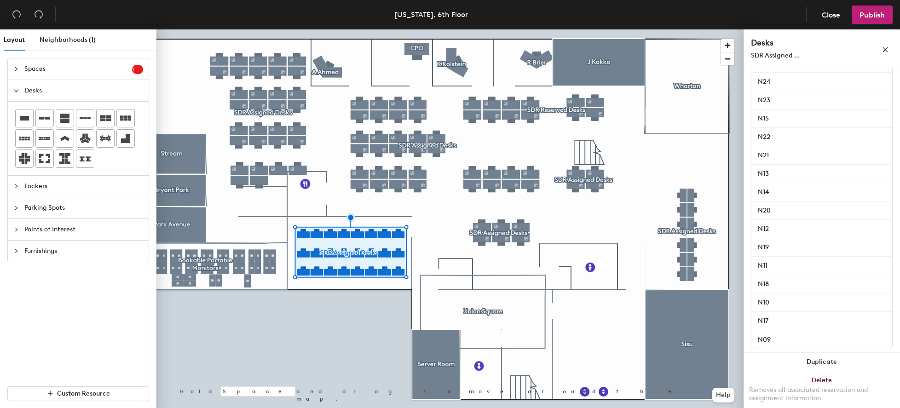
scroll to position [336, 0]
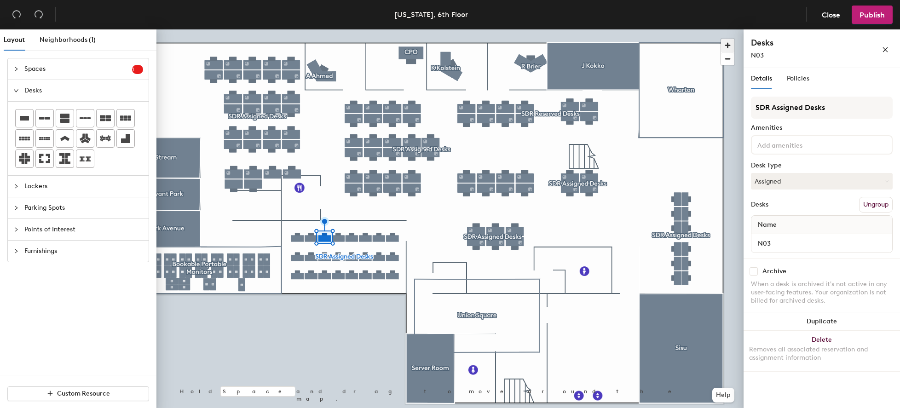
click at [727, 46] on span "button" at bounding box center [727, 45] width 13 height 13
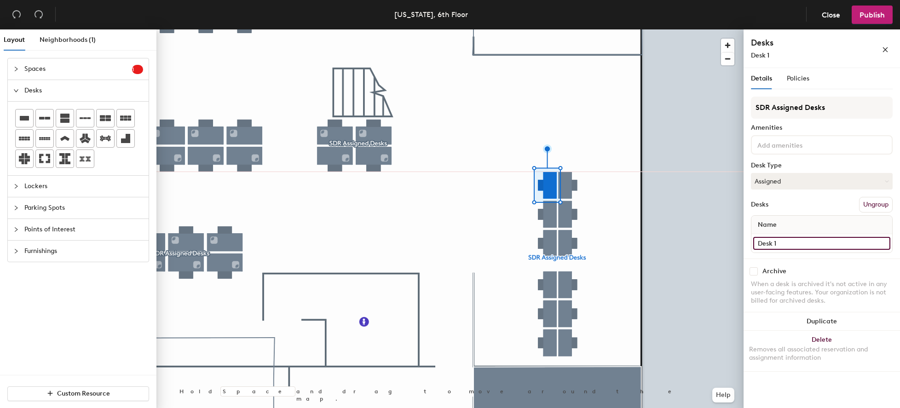
click at [788, 244] on input "Desk 1" at bounding box center [821, 243] width 137 height 13
type input "L5"
click at [800, 242] on input "Desk 12" at bounding box center [821, 243] width 137 height 13
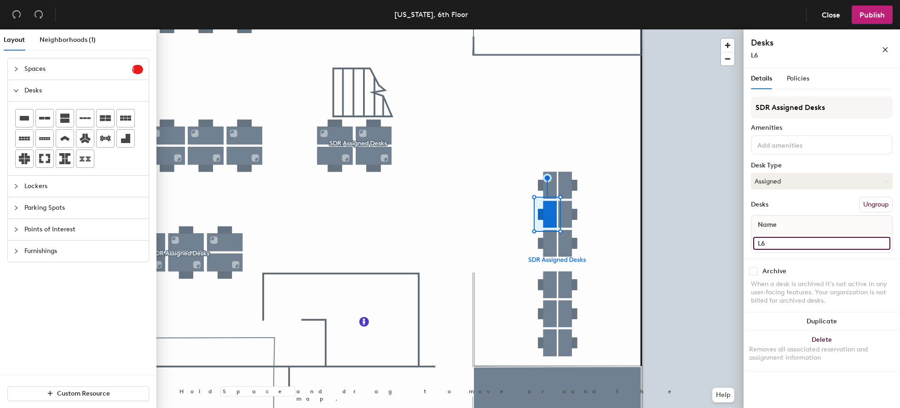
type input "L6"
click at [790, 247] on input "Desk 11" at bounding box center [821, 243] width 137 height 13
type input "L7"
click at [797, 242] on input "Desk 2" at bounding box center [821, 243] width 137 height 13
type input "L8"
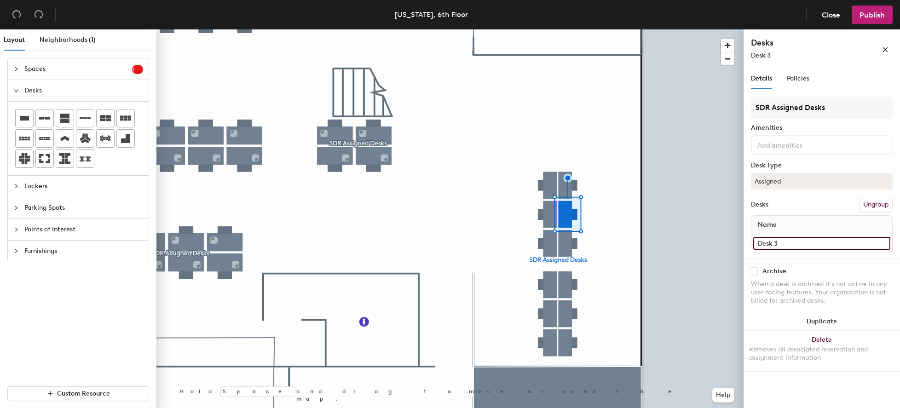
click at [783, 241] on input "Desk 3" at bounding box center [821, 243] width 137 height 13
type input "L9"
click at [784, 242] on input "Desk 4" at bounding box center [821, 243] width 137 height 13
type input "L10"
click at [811, 245] on input "Desk 10" at bounding box center [821, 243] width 137 height 13
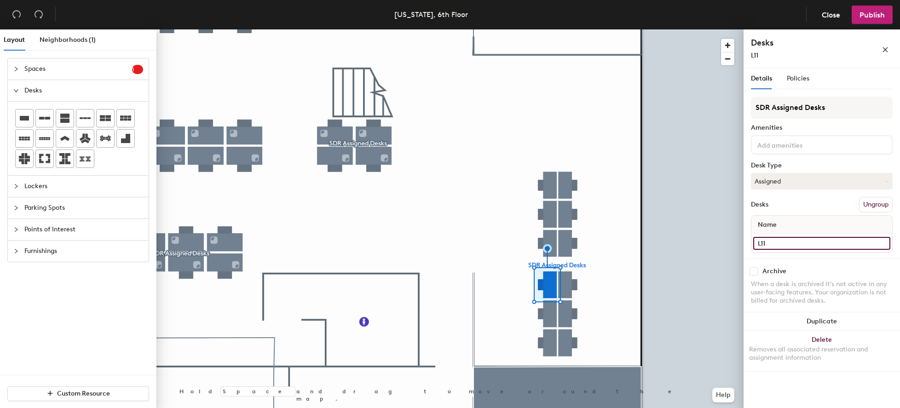
type input "L11"
click at [797, 243] on input "Desk 9" at bounding box center [821, 243] width 137 height 13
type input "L12"
click at [801, 242] on input "Desk 8" at bounding box center [821, 243] width 137 height 13
type input "L13"
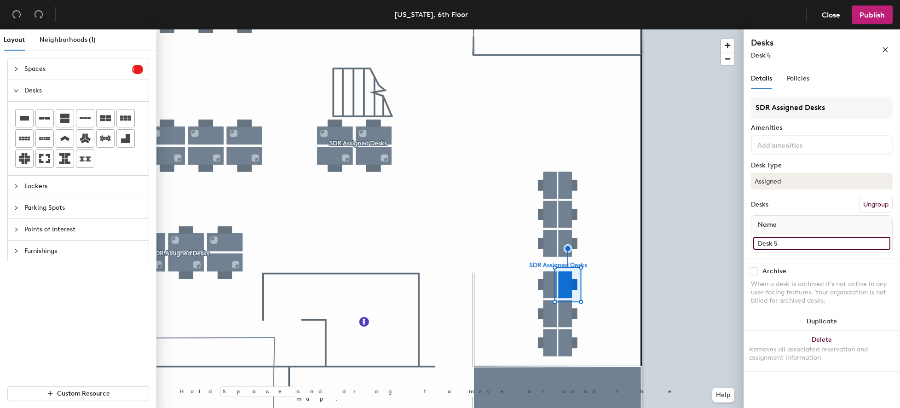
click at [787, 245] on input "Desk 5" at bounding box center [821, 243] width 137 height 13
type input "L14"
click at [787, 242] on input "Desk 6" at bounding box center [821, 243] width 137 height 13
type input "L15"
click at [781, 244] on input "Desk 7" at bounding box center [821, 243] width 137 height 13
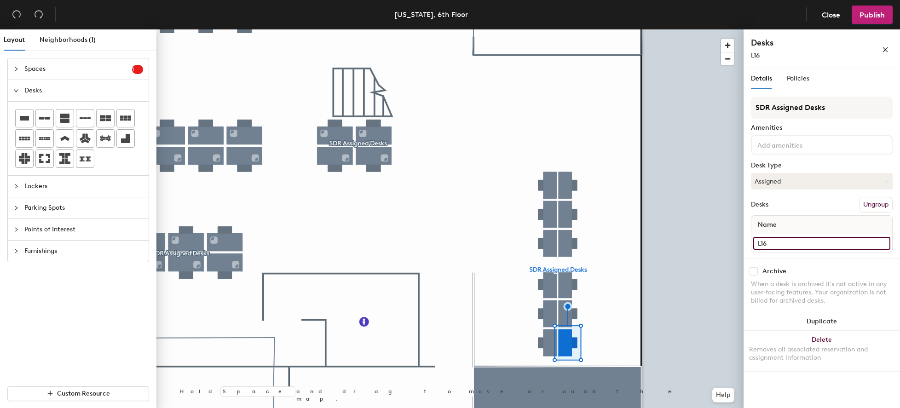
type input "L16"
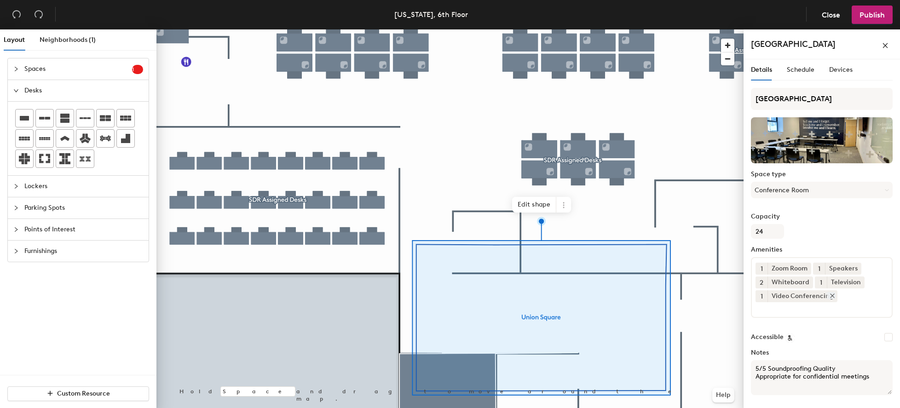
scroll to position [29, 0]
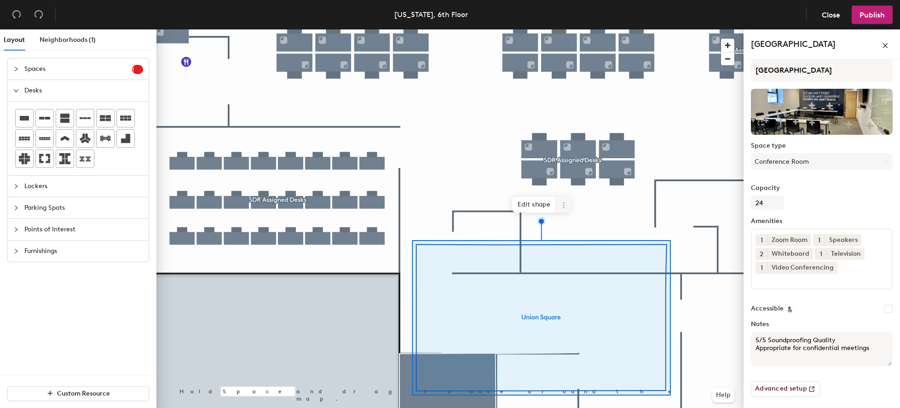
click at [568, 206] on span at bounding box center [563, 205] width 15 height 16
click at [595, 255] on span "Delete" at bounding box center [597, 258] width 82 height 16
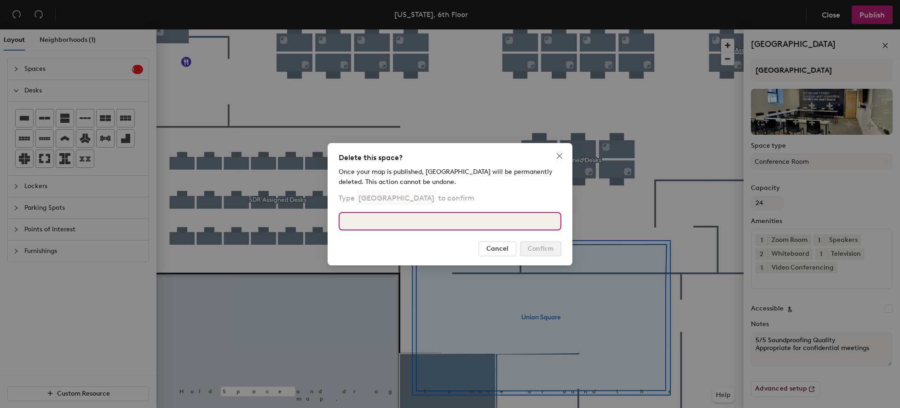
click at [486, 222] on input at bounding box center [450, 221] width 223 height 18
type input "[GEOGRAPHIC_DATA]"
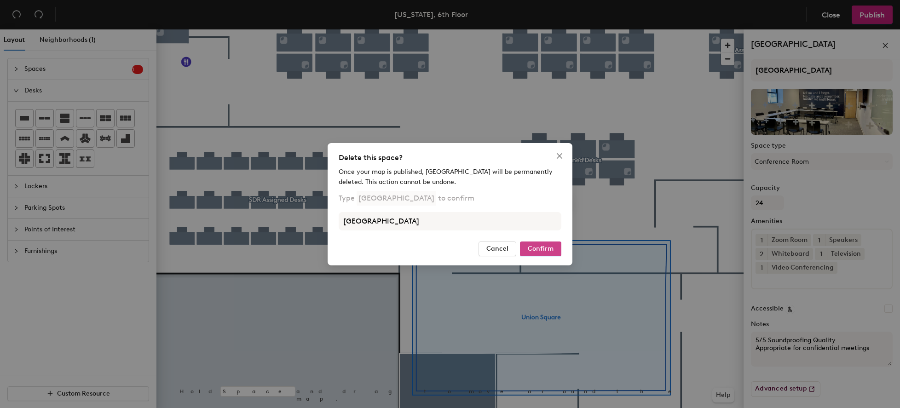
click at [547, 245] on span "Confirm" at bounding box center [541, 249] width 26 height 8
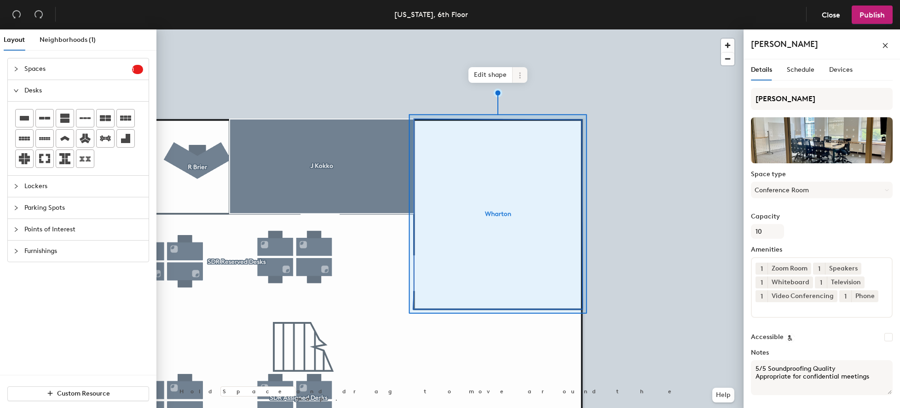
click at [524, 78] on span at bounding box center [520, 75] width 15 height 16
click at [568, 98] on span "Remove from map" at bounding box center [553, 97] width 82 height 16
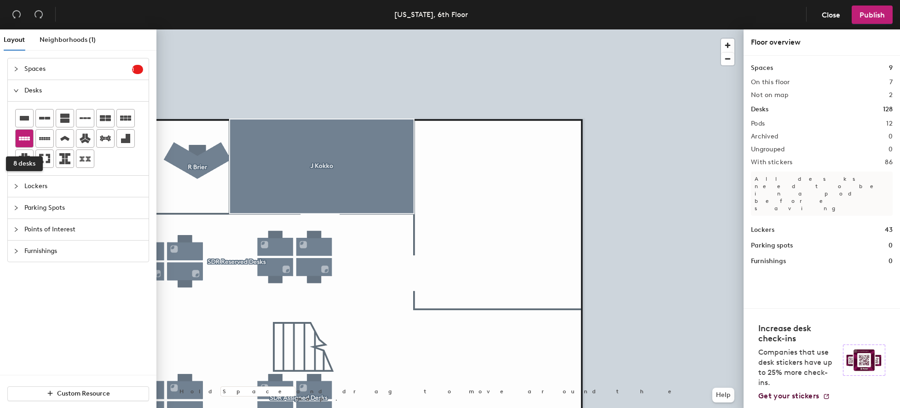
click at [27, 140] on icon at bounding box center [24, 139] width 11 height 4
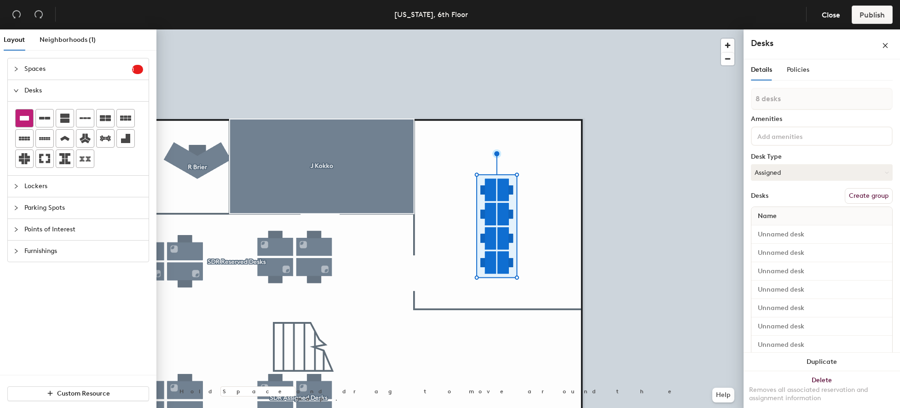
click at [27, 118] on icon at bounding box center [24, 118] width 9 height 5
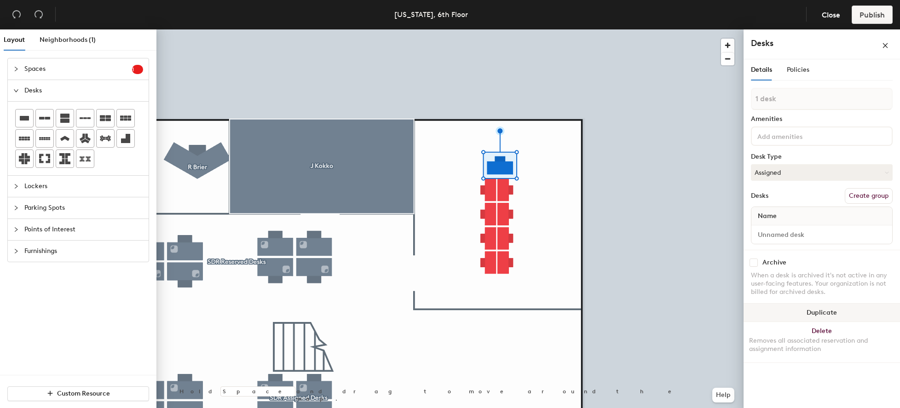
click at [823, 310] on button "Duplicate" at bounding box center [822, 313] width 156 height 18
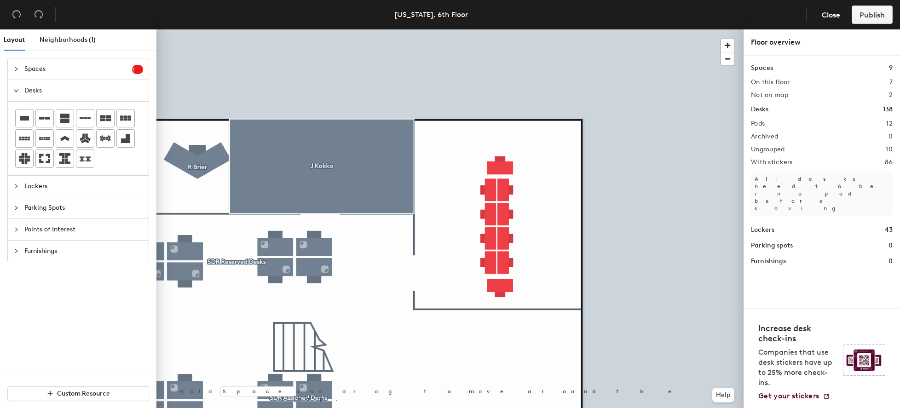
click at [495, 29] on div at bounding box center [449, 29] width 587 height 0
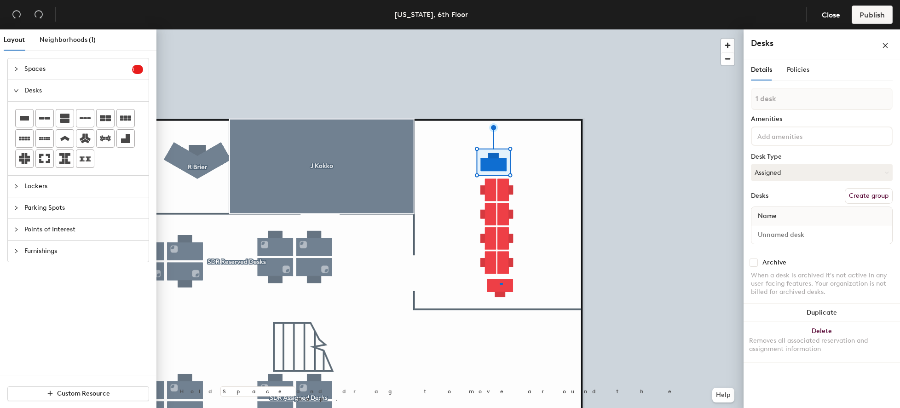
click at [500, 29] on div at bounding box center [449, 29] width 587 height 0
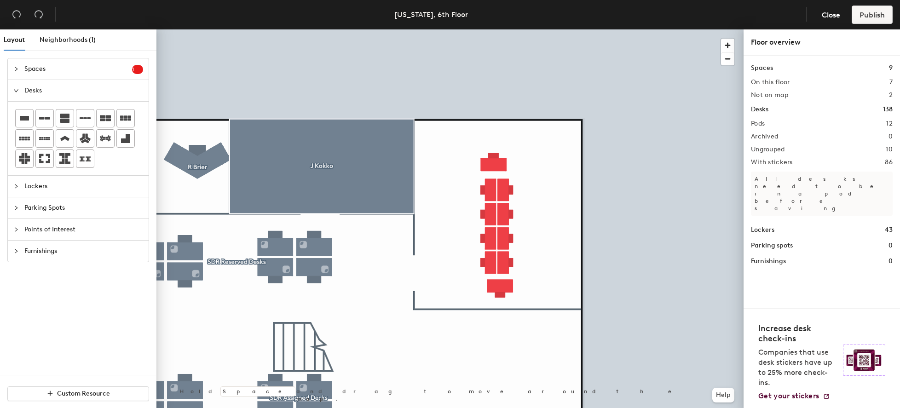
click at [496, 29] on div at bounding box center [449, 29] width 587 height 0
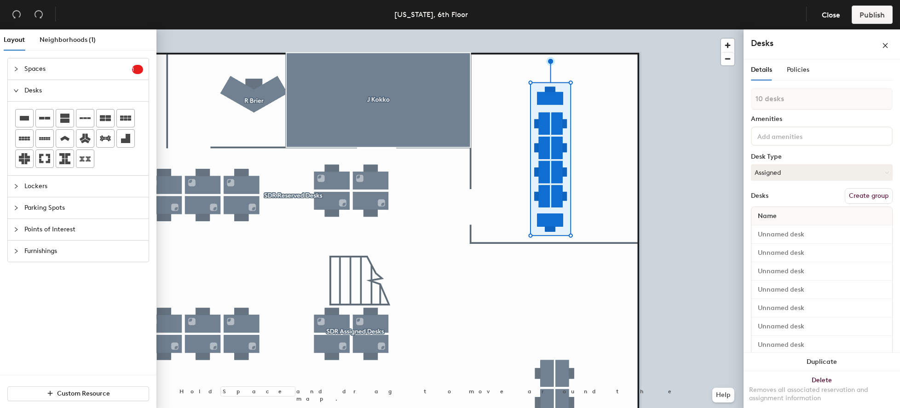
click at [872, 191] on button "Create group" at bounding box center [869, 196] width 48 height 16
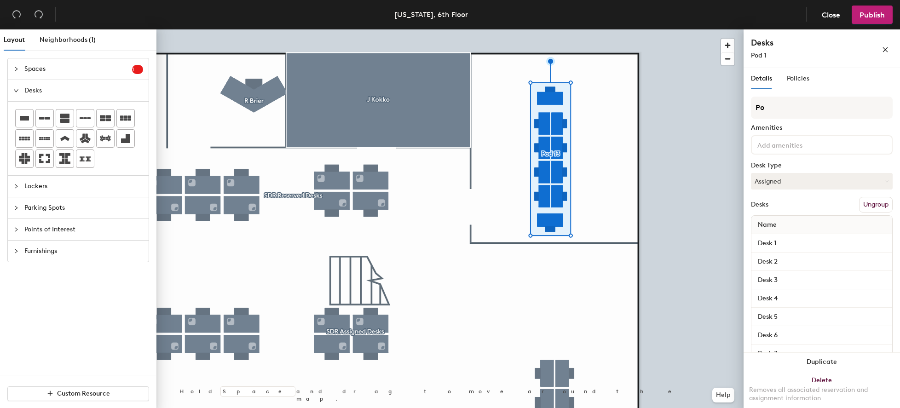
type input "P"
type input "SDR Assigned Desks"
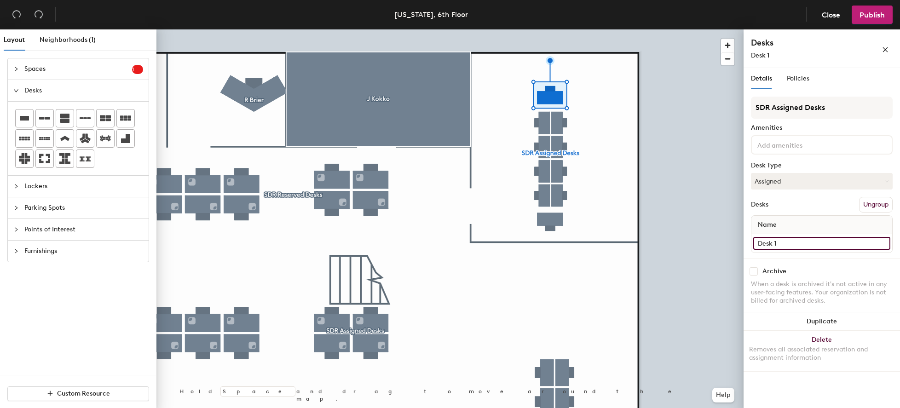
click at [798, 242] on input "Desk 1" at bounding box center [821, 243] width 137 height 13
type input "O1"
click at [784, 242] on input "Desk 10" at bounding box center [821, 243] width 137 height 13
type input "O2"
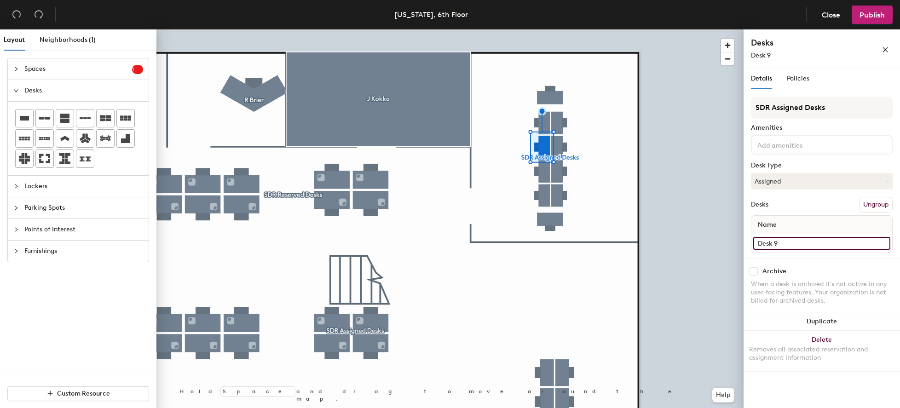
click at [782, 239] on input "Desk 9" at bounding box center [821, 243] width 137 height 13
type input "0"
type input "O3"
click at [800, 242] on input "Desk 8" at bounding box center [821, 243] width 137 height 13
type input "0"
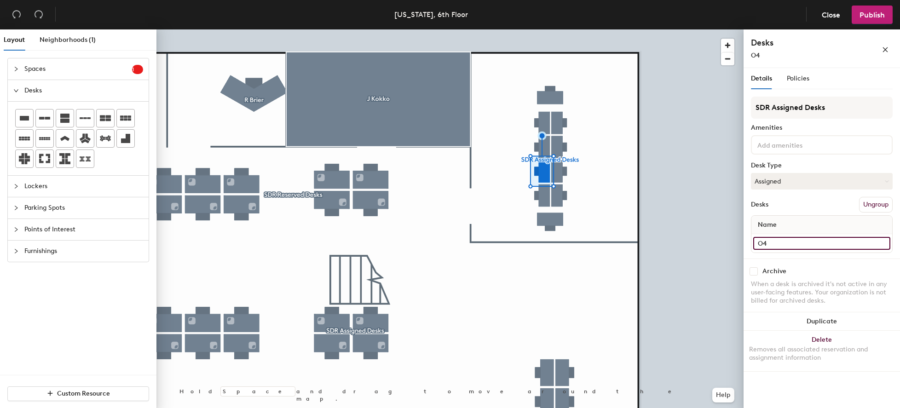
type input "O4"
click at [796, 242] on input "Desk 7" at bounding box center [821, 243] width 137 height 13
type input "O5"
click at [793, 243] on input "Desk 6" at bounding box center [821, 243] width 137 height 13
type input "O6"
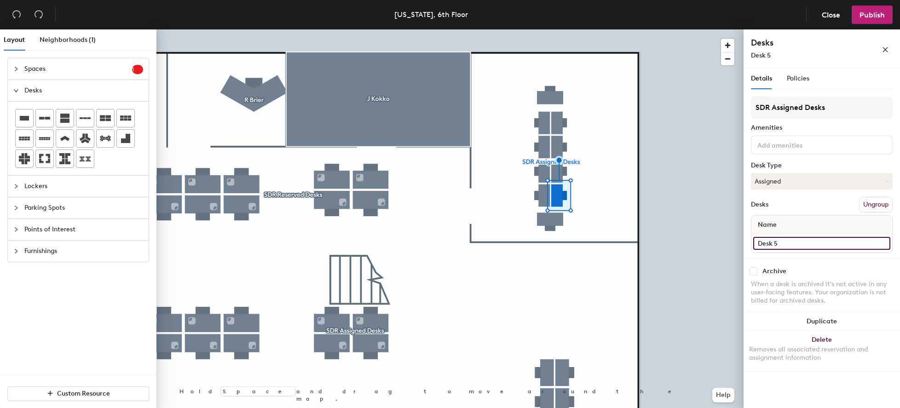
click at [793, 246] on input "Desk 5" at bounding box center [821, 243] width 137 height 13
type input "O7"
click at [789, 241] on input "Desk 4" at bounding box center [821, 243] width 137 height 13
type input "O8"
click at [777, 242] on input "Desk 3" at bounding box center [821, 243] width 137 height 13
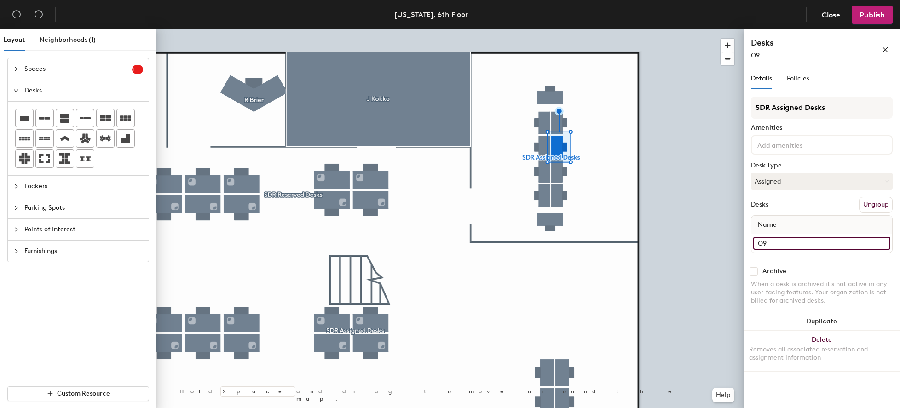
type input "O9"
click at [800, 242] on input "Desk 2" at bounding box center [821, 243] width 137 height 13
type input "O10"
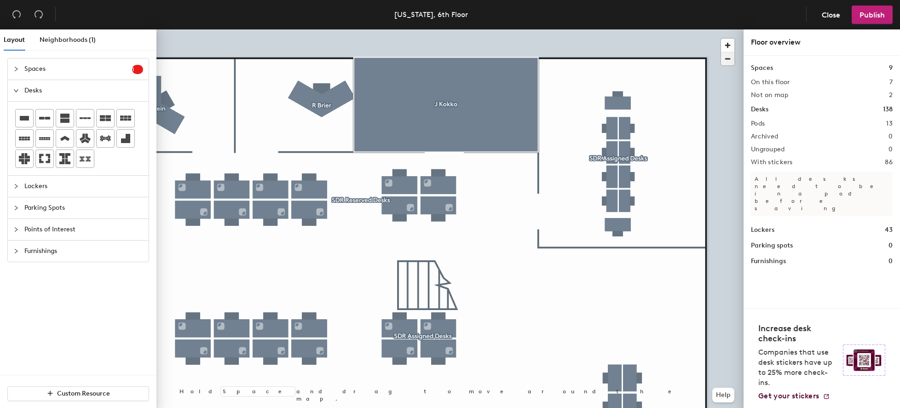
click at [731, 61] on span "button" at bounding box center [727, 58] width 13 height 13
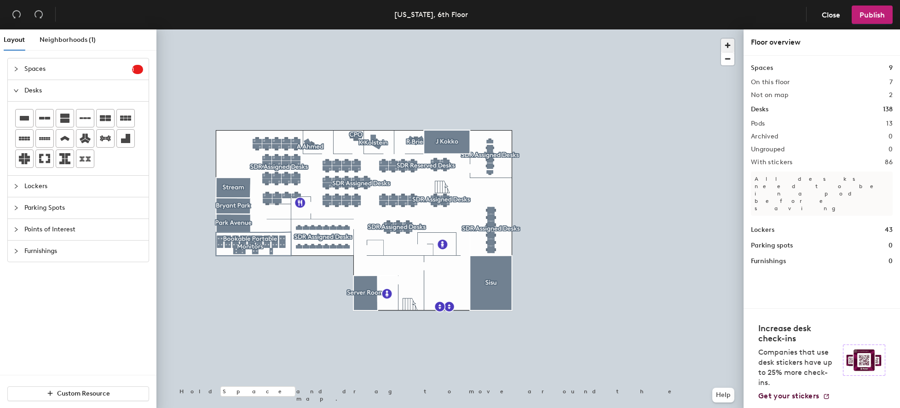
click at [729, 50] on span "button" at bounding box center [727, 45] width 13 height 13
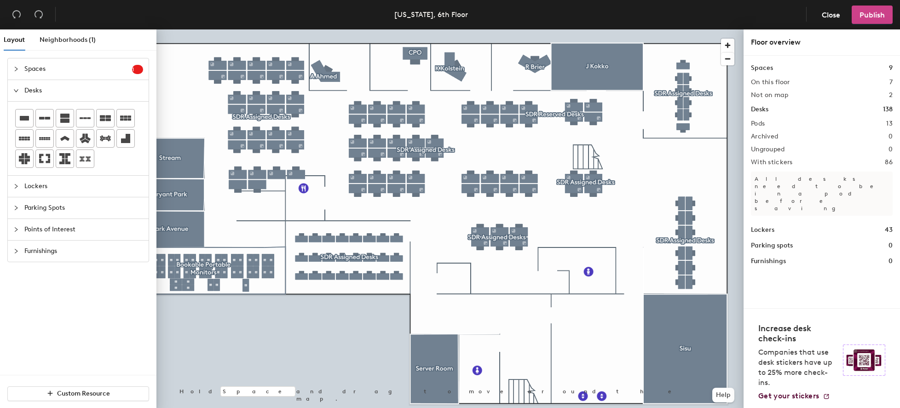
click at [864, 19] on span "Publish" at bounding box center [871, 15] width 25 height 9
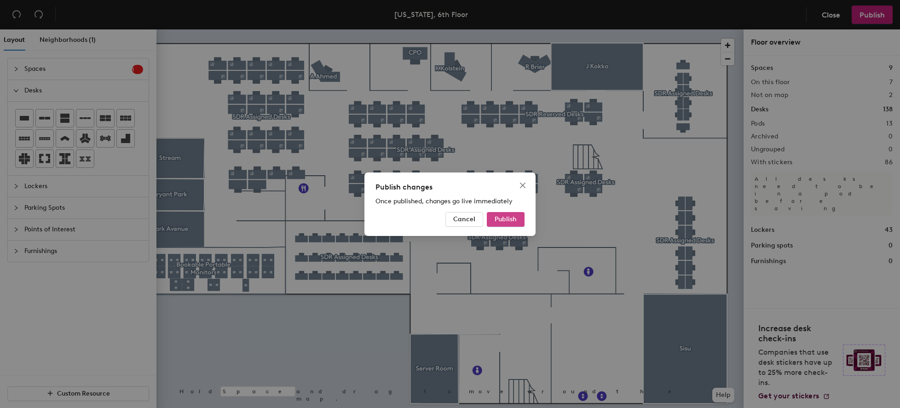
click at [502, 222] on span "Publish" at bounding box center [506, 219] width 22 height 8
